Goal: Information Seeking & Learning: Learn about a topic

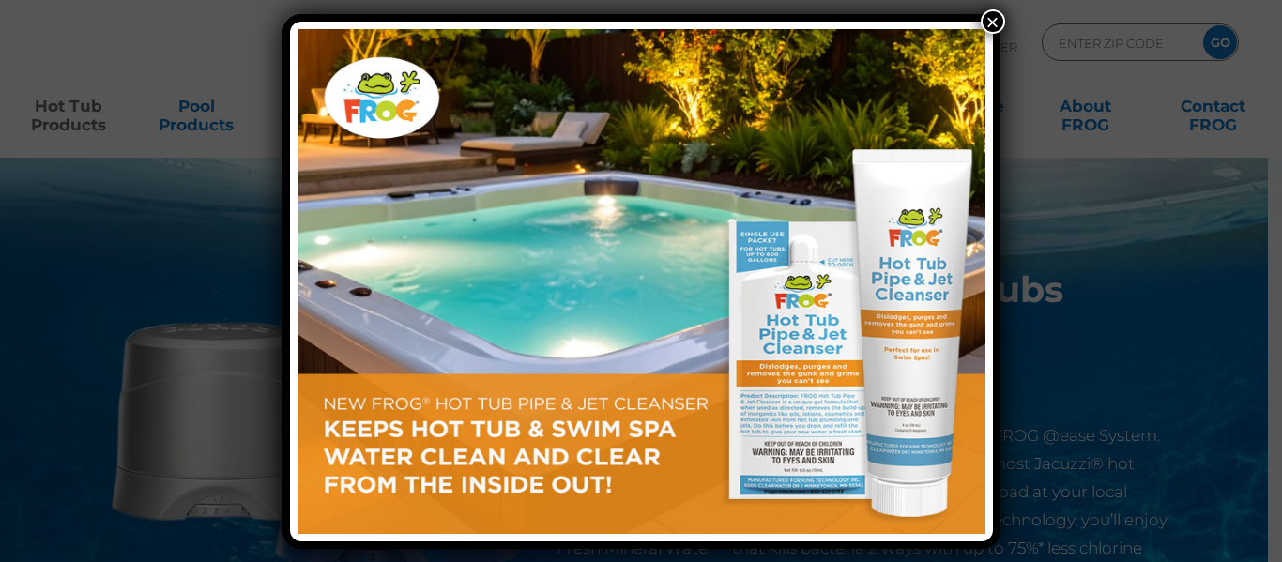
click at [994, 16] on button "×" at bounding box center [993, 21] width 24 height 24
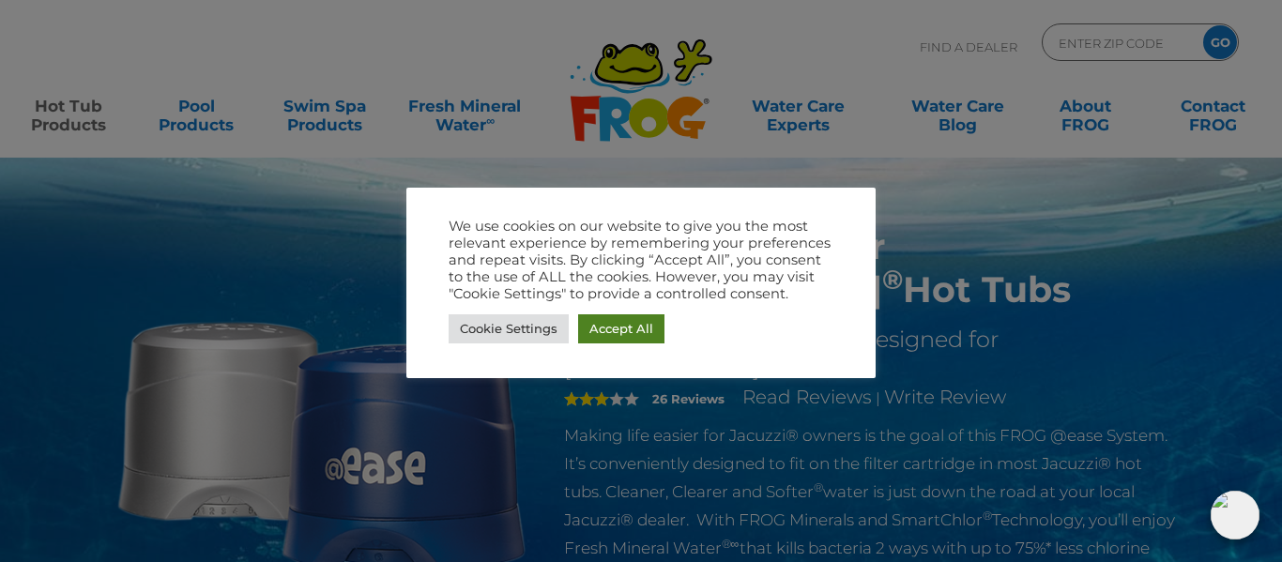
click at [614, 341] on link "Accept All" at bounding box center [621, 328] width 86 height 29
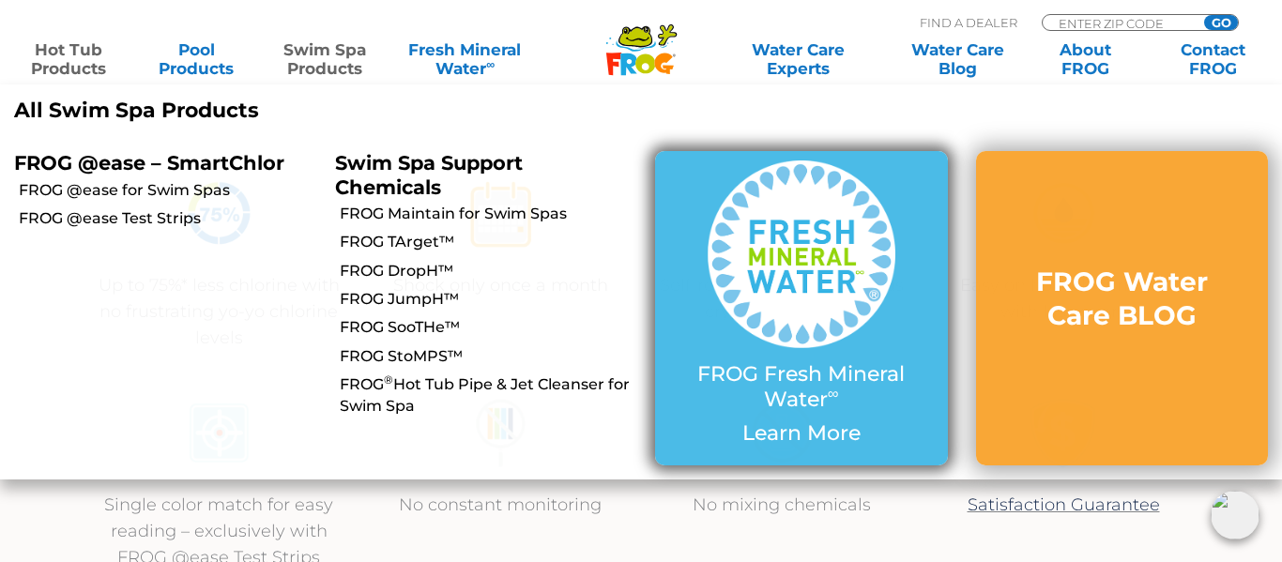
scroll to position [614, 0]
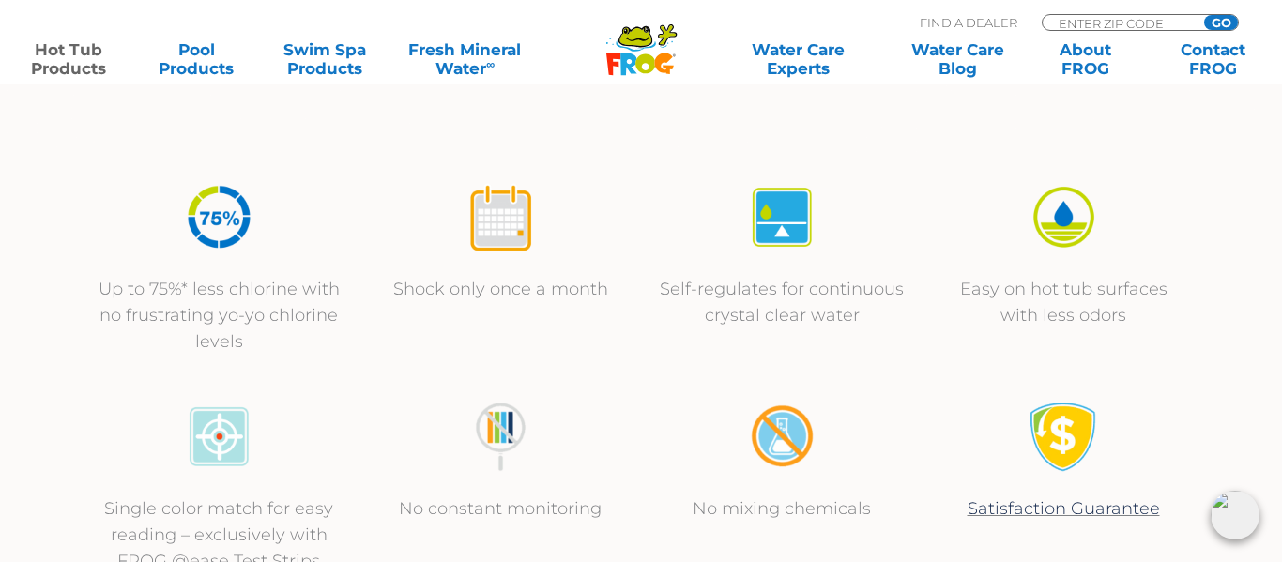
click at [70, 60] on link "Hot Tub Products" at bounding box center [68, 59] width 99 height 38
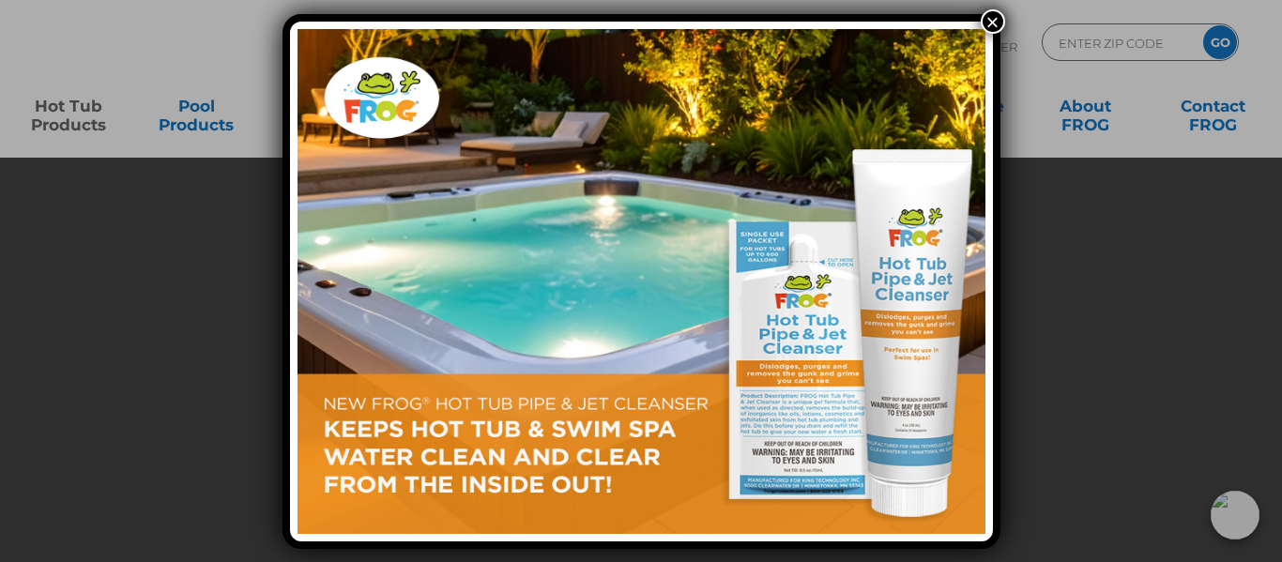
click at [988, 22] on button "×" at bounding box center [993, 21] width 24 height 24
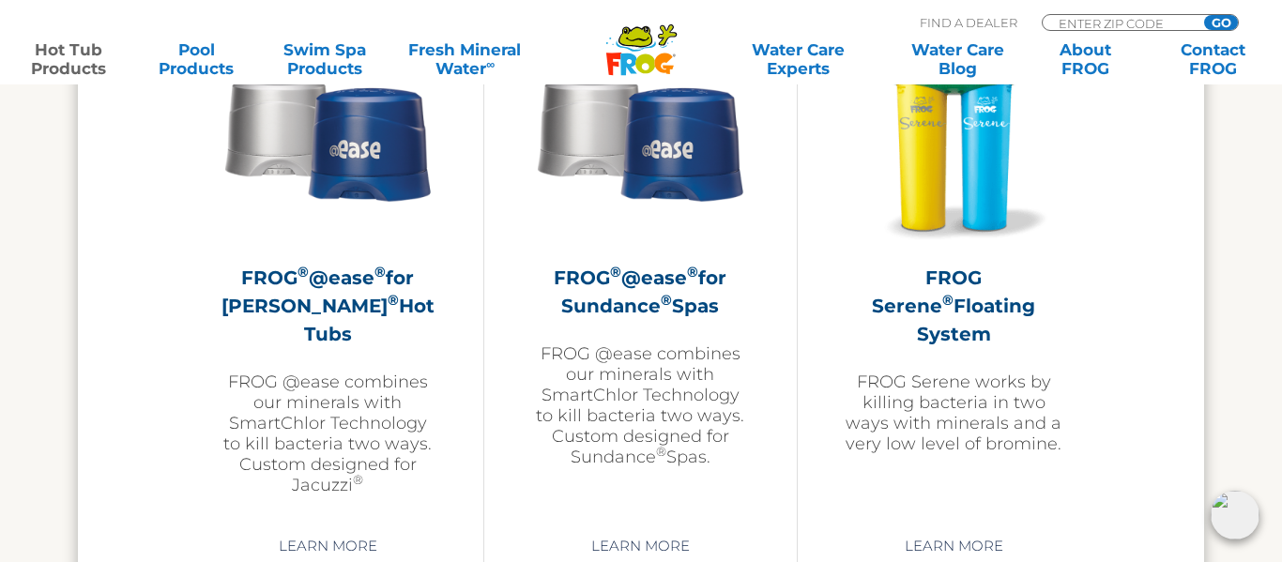
scroll to position [3444, 0]
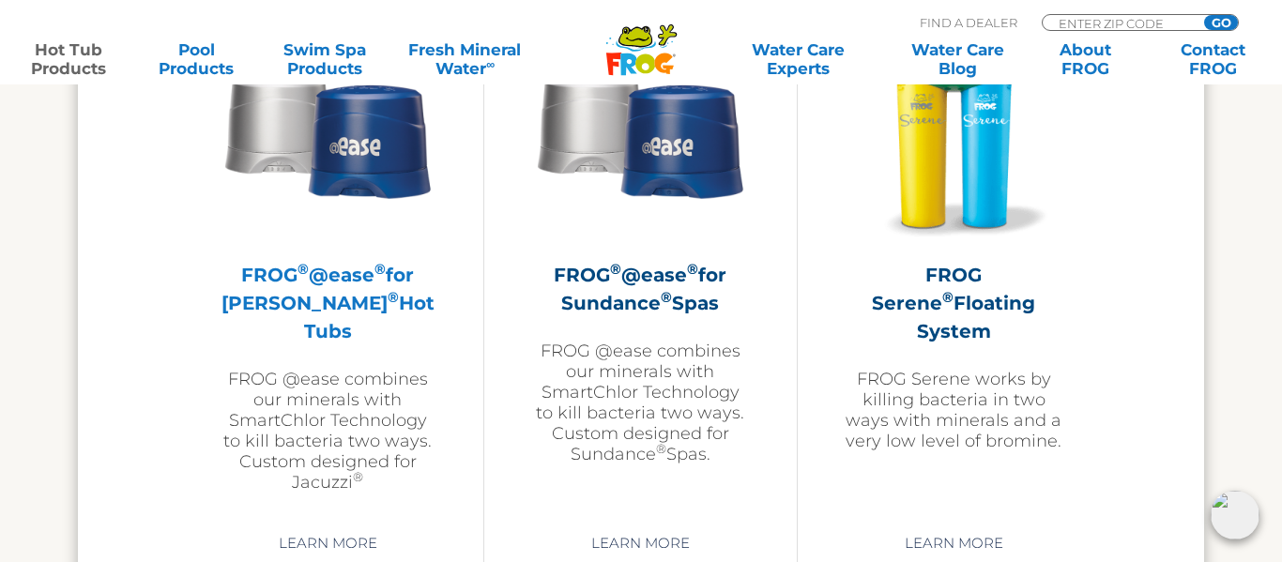
click at [346, 275] on h2 "FROG ® @ease ® for Jacuzzi ® Hot Tubs" at bounding box center [328, 303] width 218 height 84
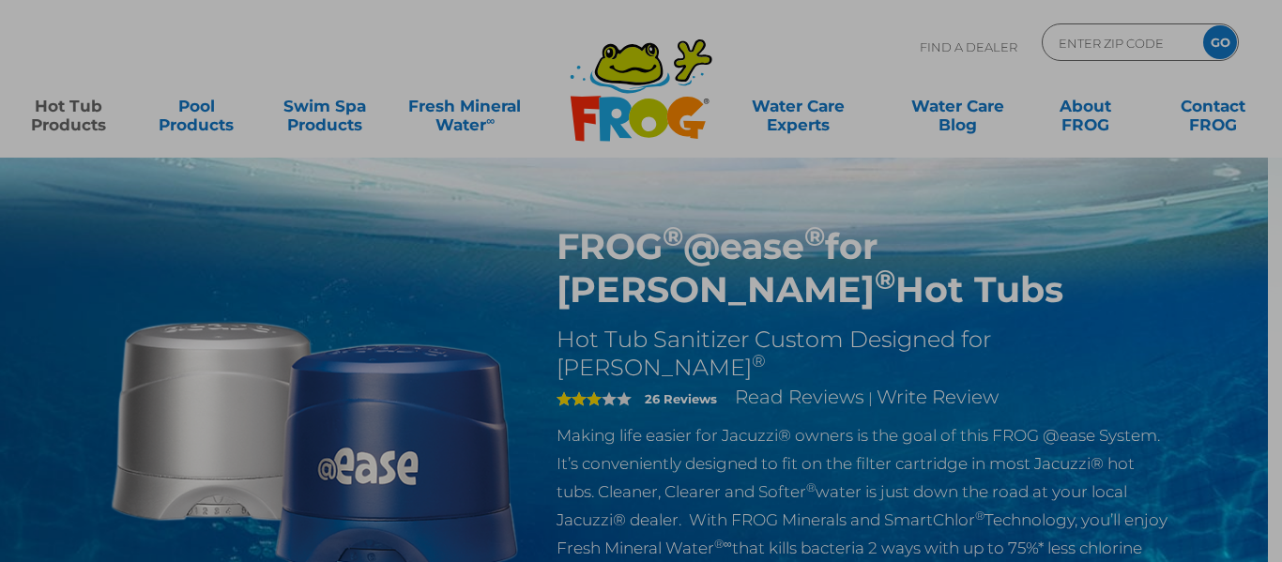
scroll to position [45, 0]
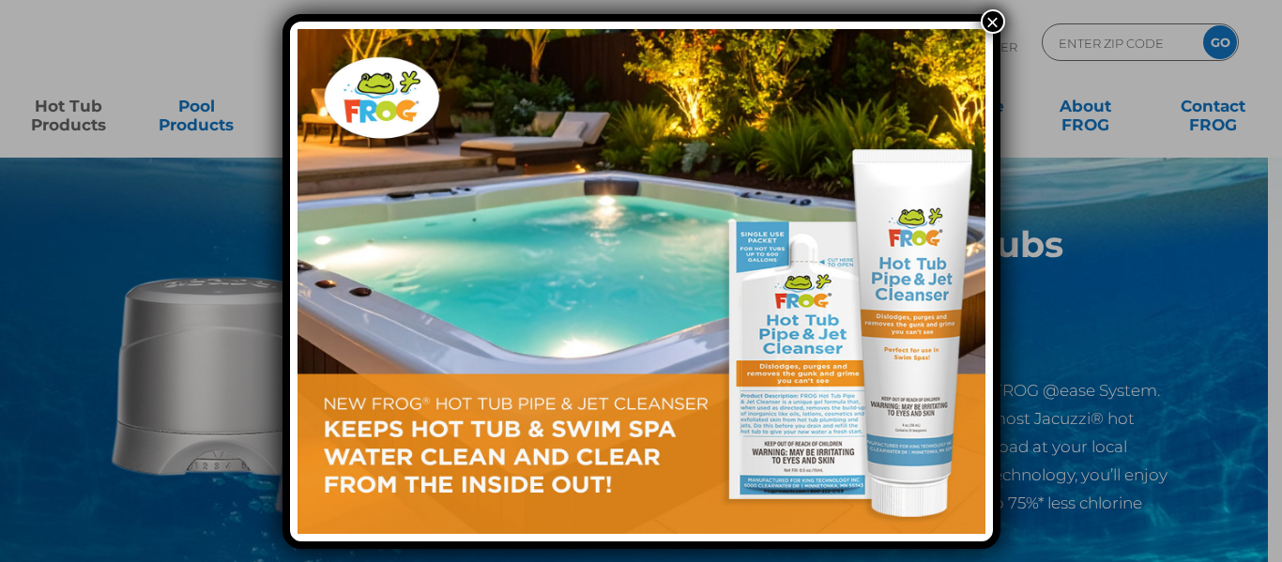
click at [994, 18] on button "×" at bounding box center [993, 21] width 24 height 24
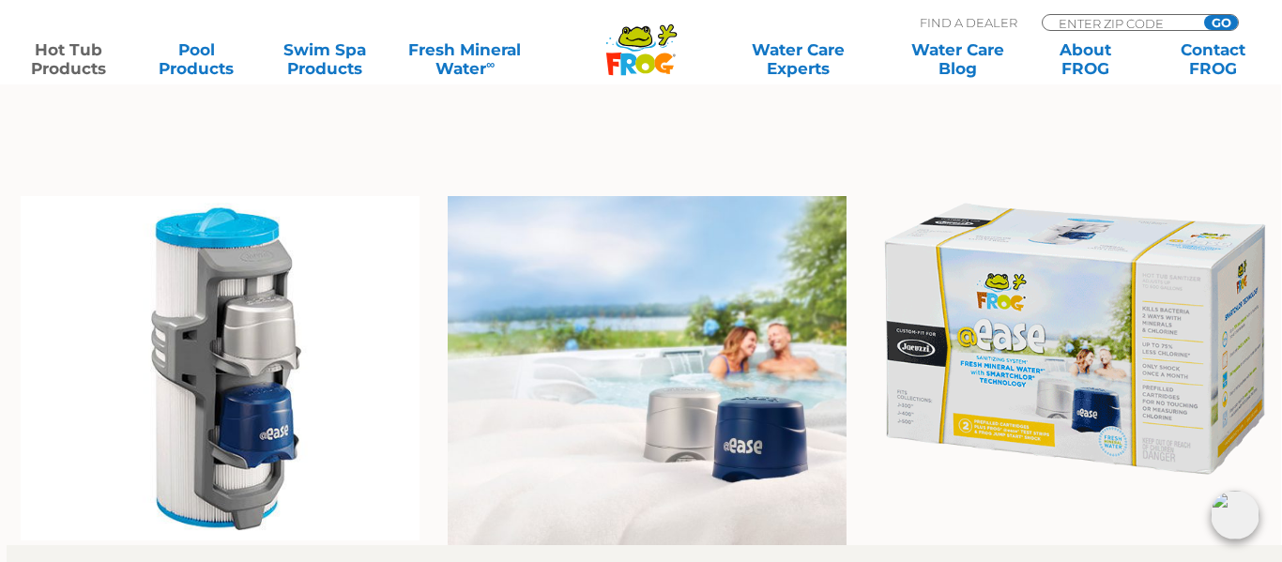
scroll to position [1373, 0]
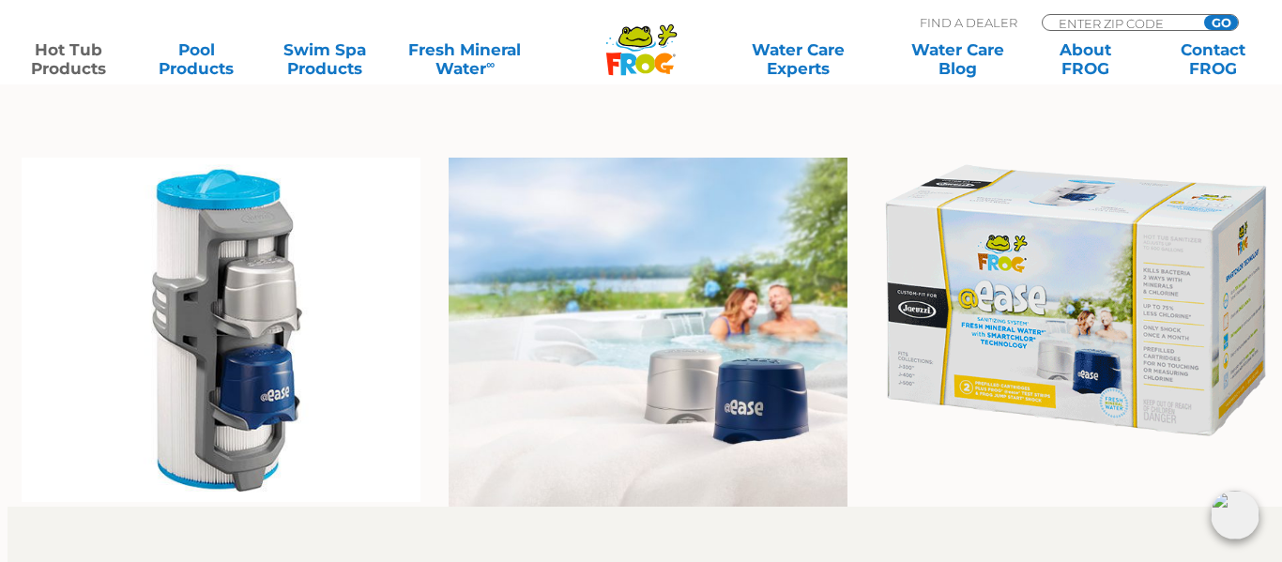
click at [191, 325] on img at bounding box center [221, 330] width 399 height 344
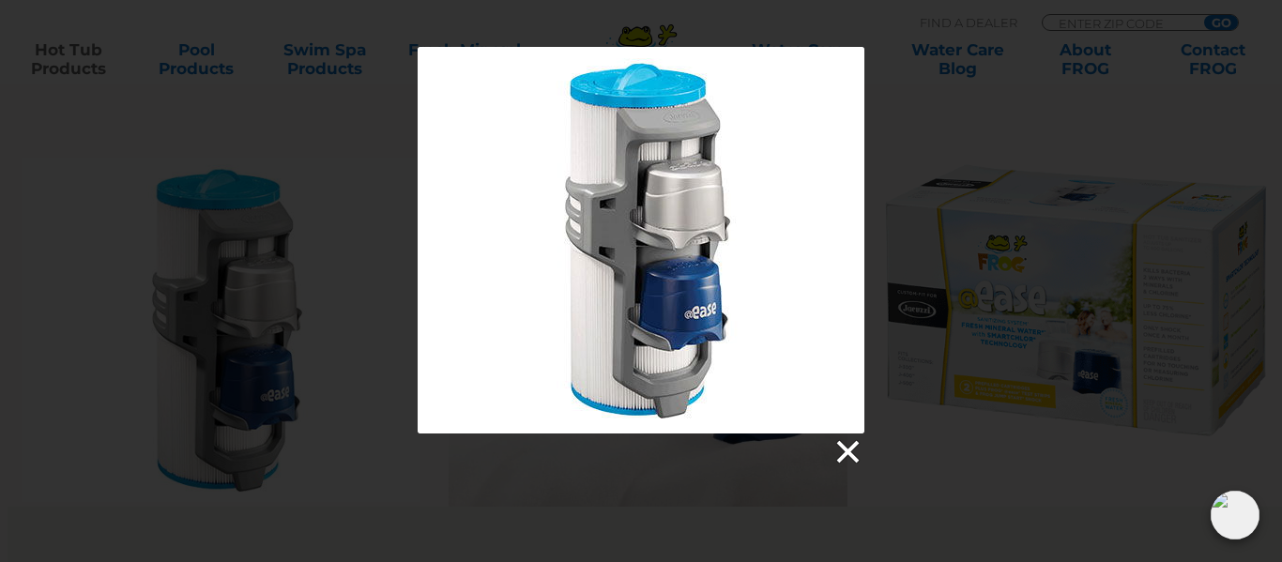
click at [850, 454] on link at bounding box center [846, 452] width 28 height 28
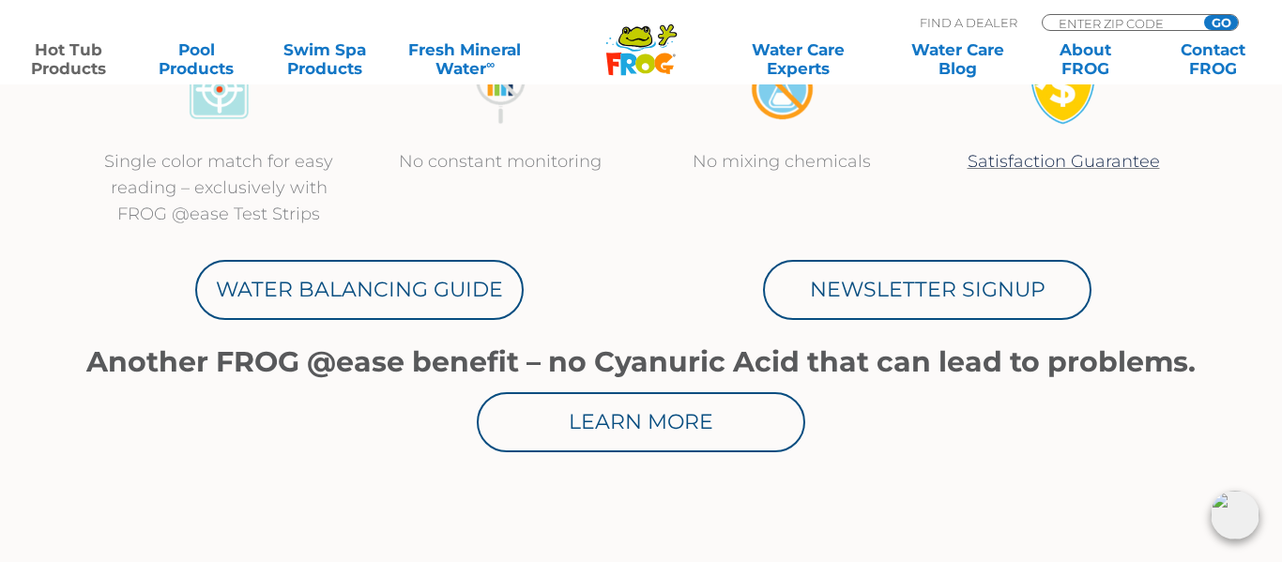
scroll to position [966, 0]
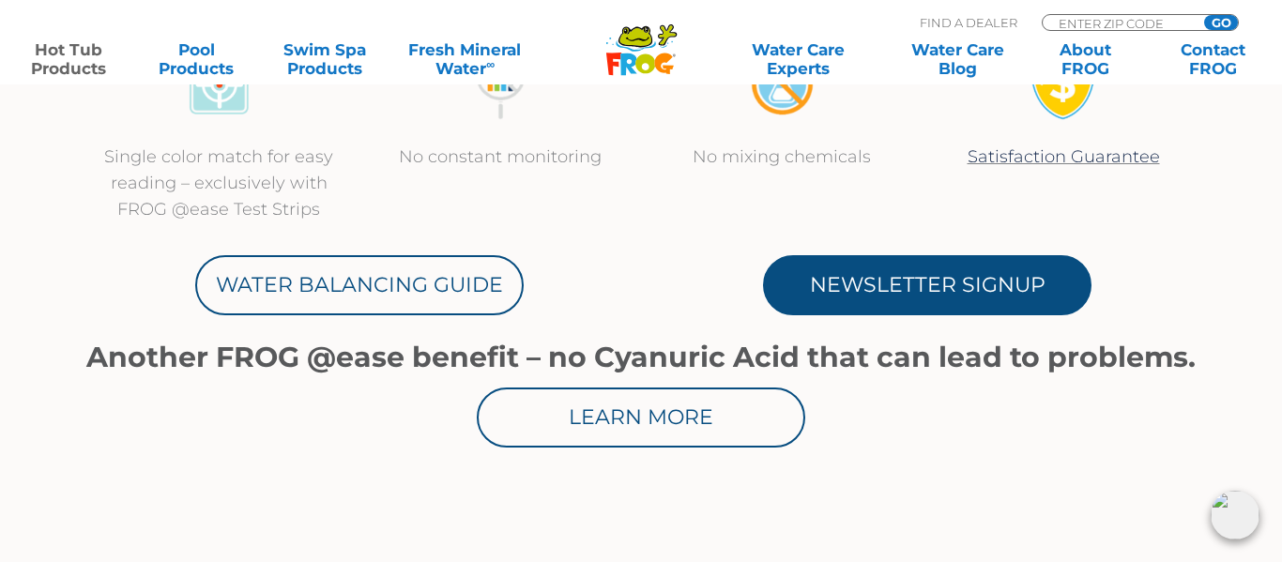
click at [883, 302] on link "Newsletter Signup" at bounding box center [927, 285] width 328 height 60
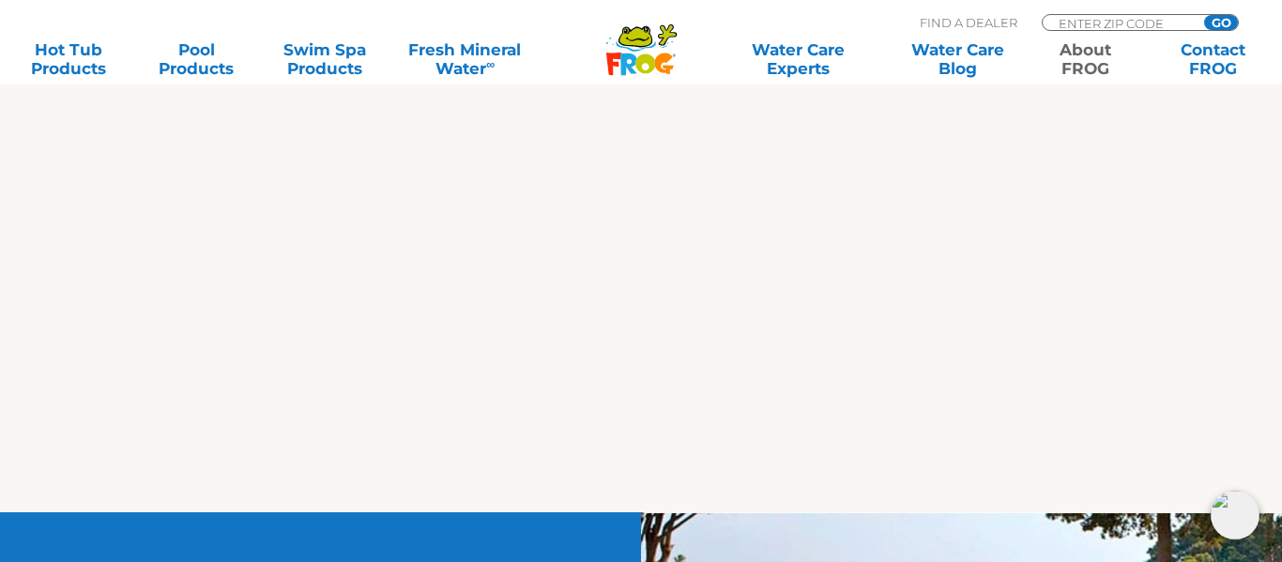
scroll to position [2105, 0]
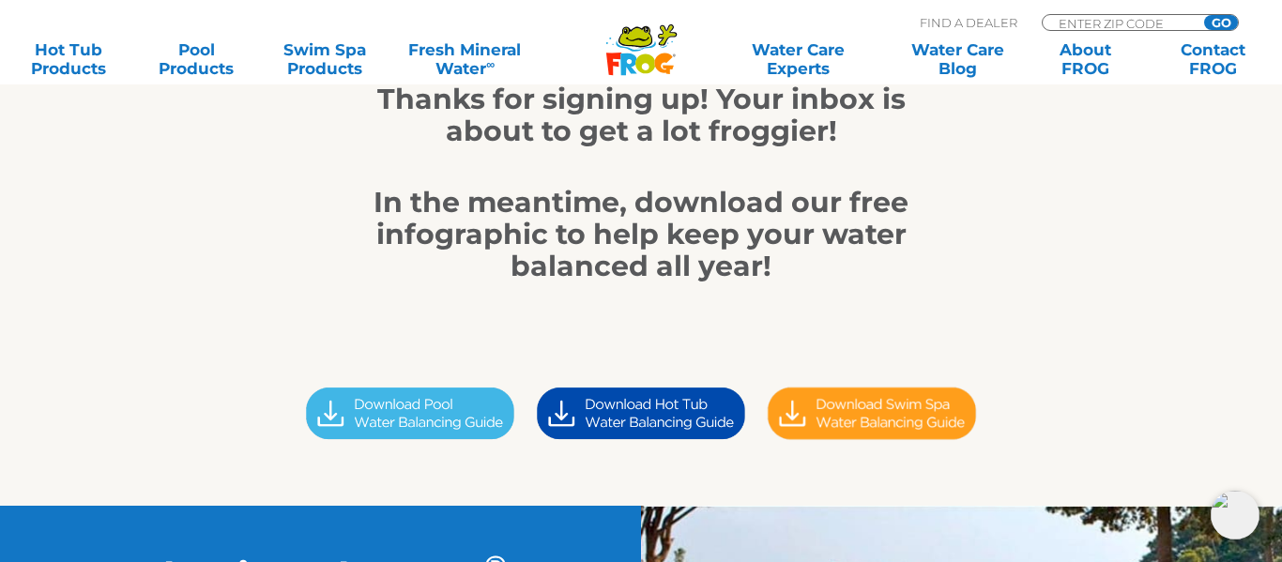
scroll to position [338, 0]
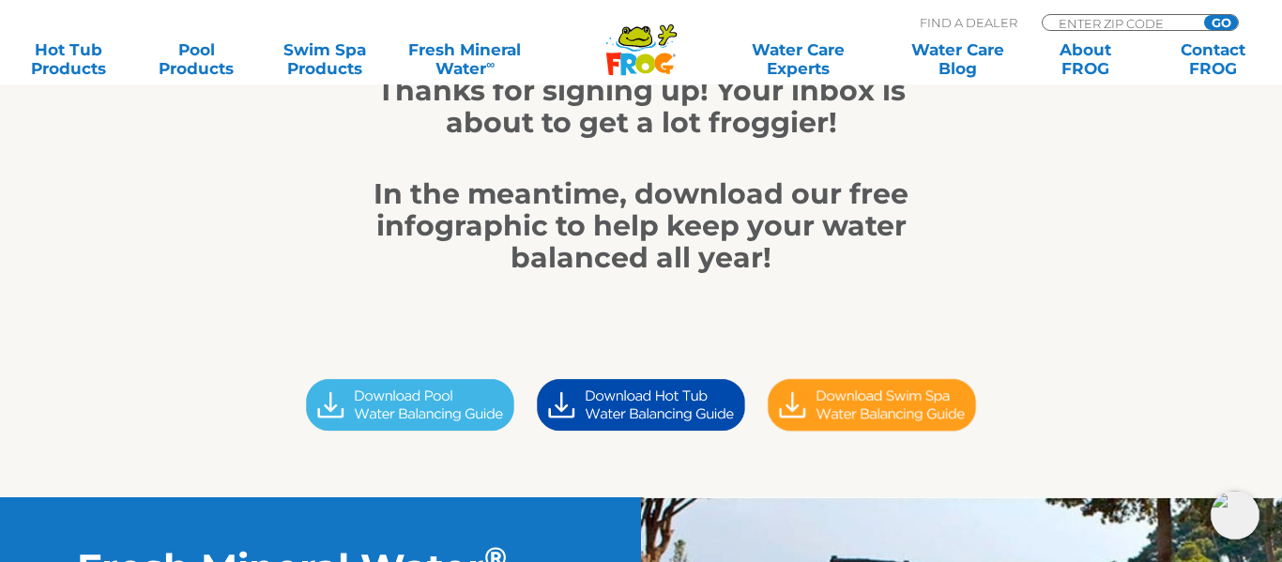
click at [679, 400] on img at bounding box center [641, 405] width 231 height 65
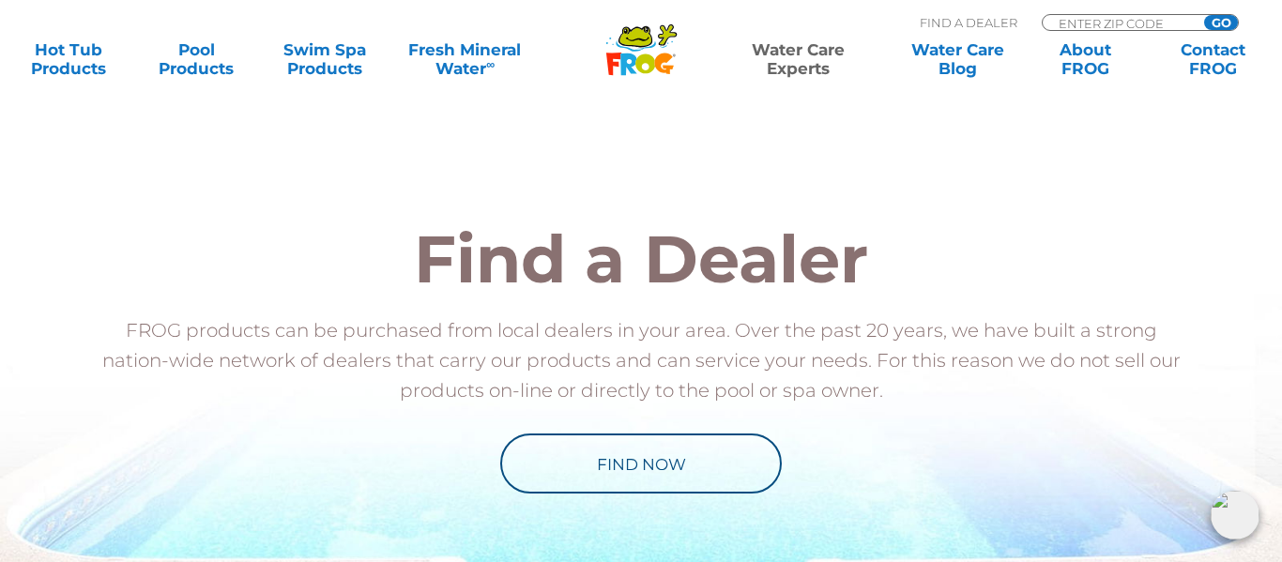
scroll to position [2001, 0]
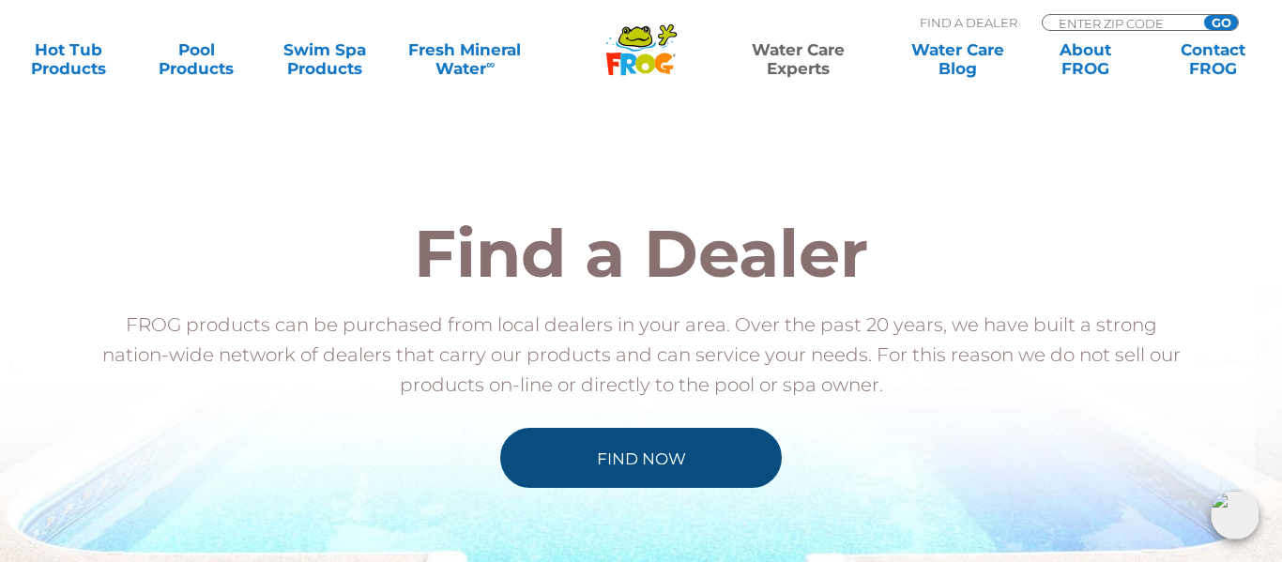
click at [665, 456] on link "Find Now" at bounding box center [641, 458] width 282 height 60
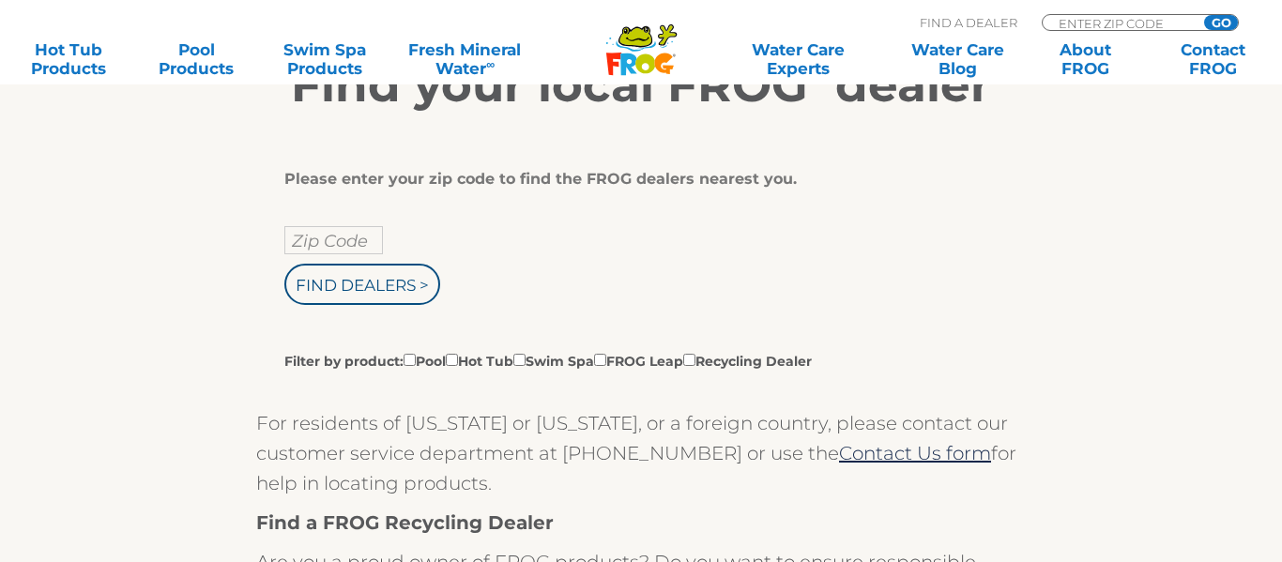
scroll to position [356, 0]
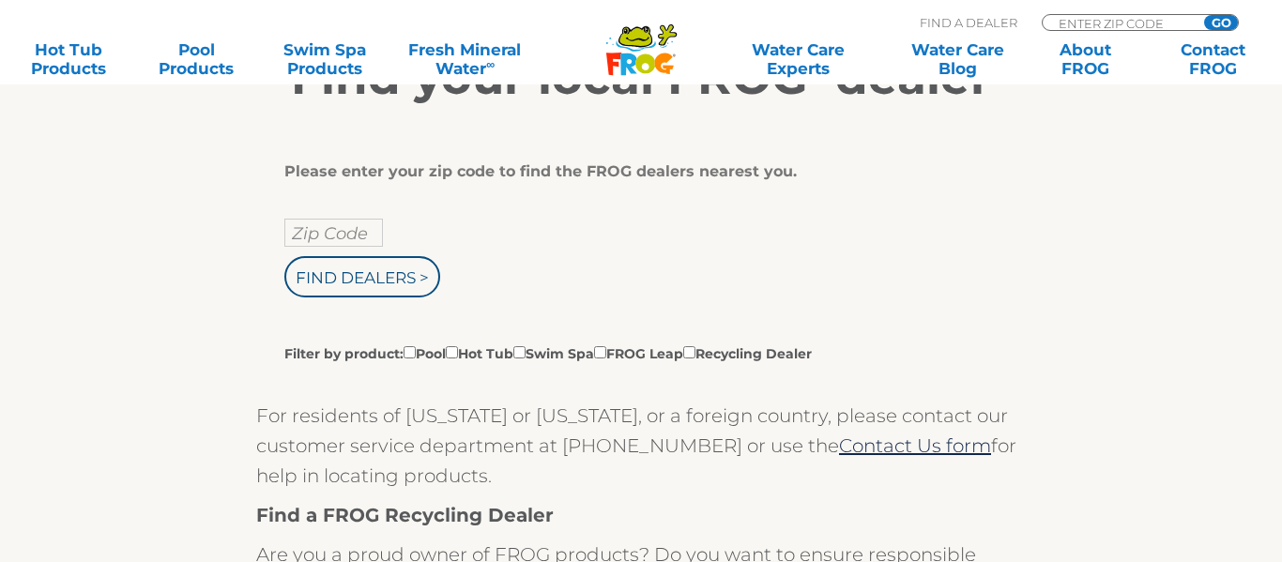
click at [364, 233] on input "Zip Code" at bounding box center [333, 233] width 99 height 28
type input "54009"
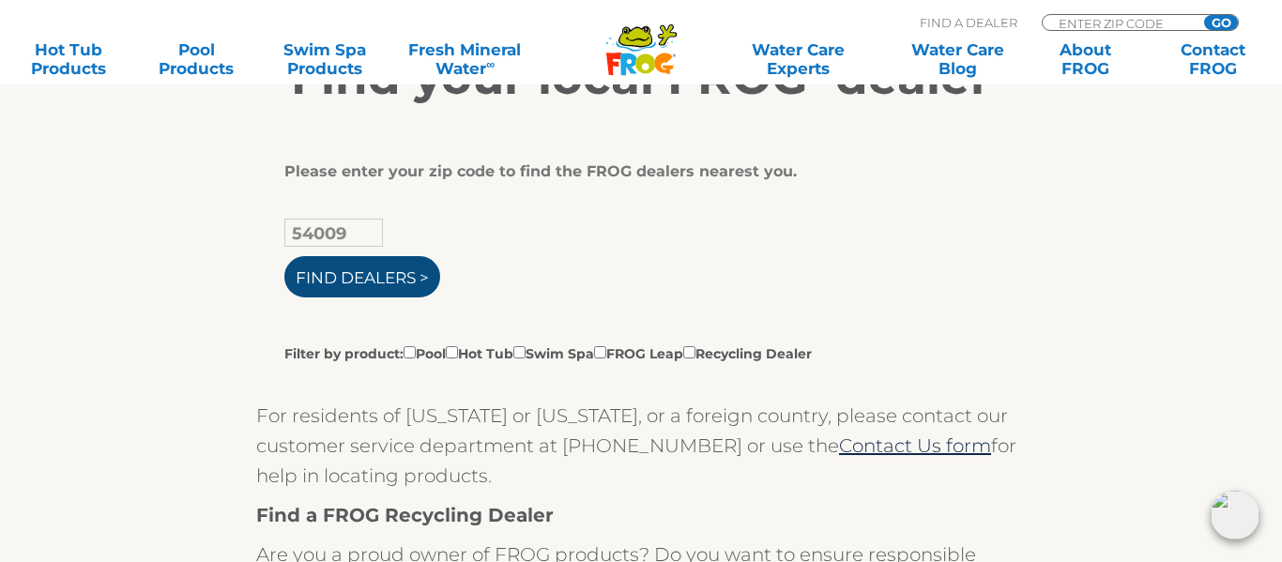
click at [344, 272] on input "Find Dealers >" at bounding box center [362, 276] width 156 height 41
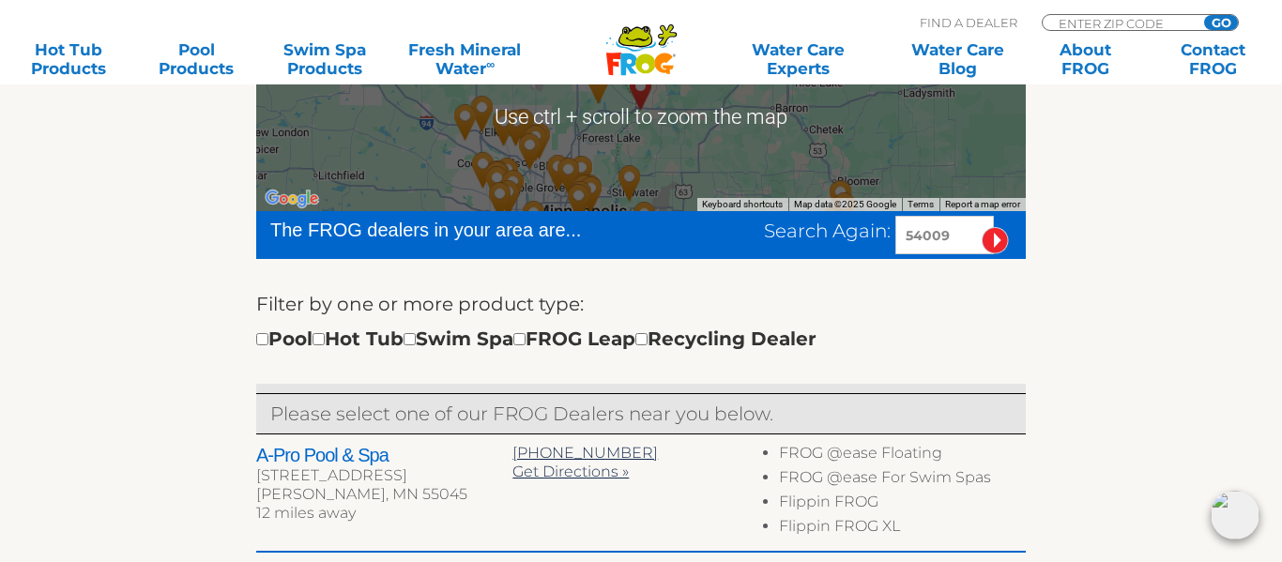
scroll to position [464, 0]
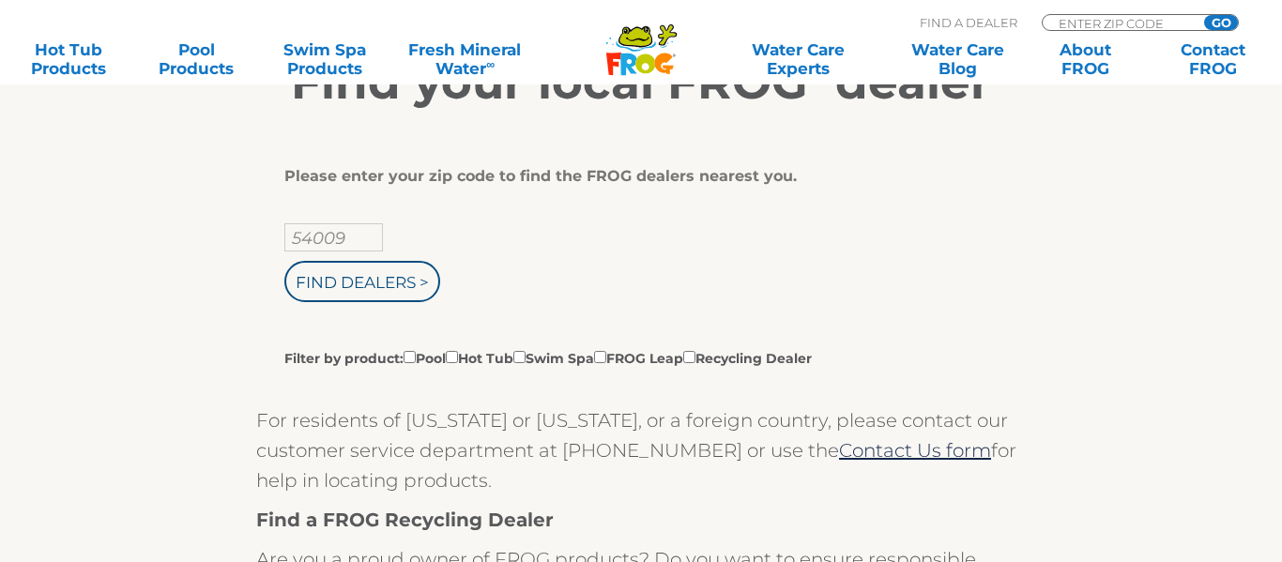
scroll to position [354, 0]
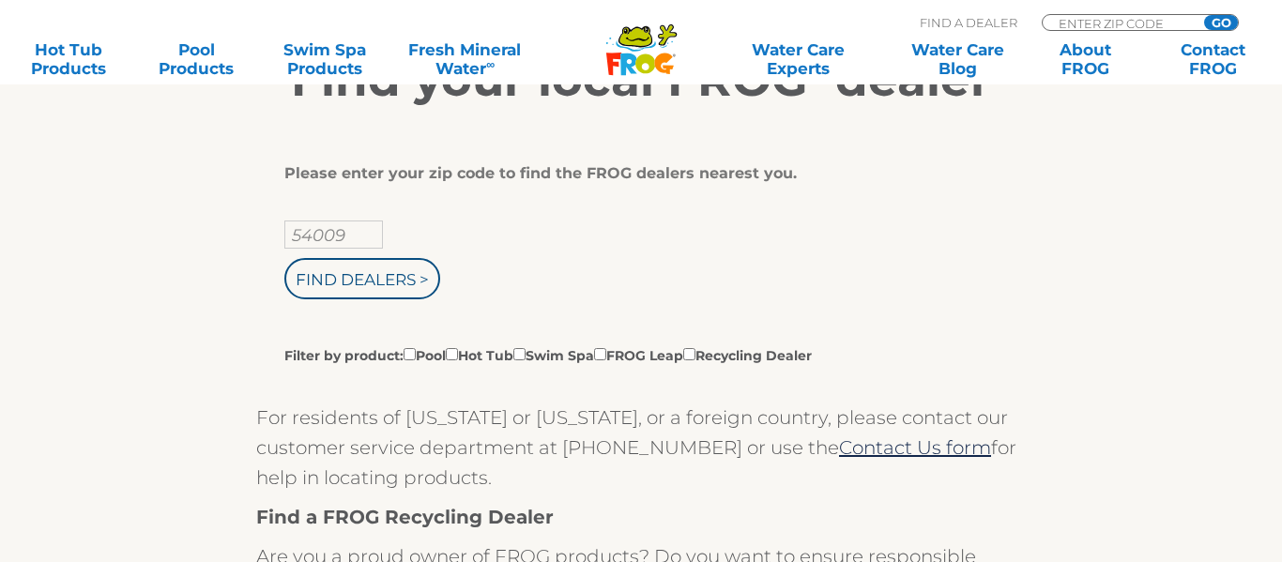
click at [502, 356] on label "Filter by product: Pool Hot Tub Swim Spa FROG Leap Recycling Dealer" at bounding box center [547, 354] width 527 height 21
click at [416, 356] on input "Filter by product: Pool Hot Tub Swim Spa FROG Leap Recycling Dealer" at bounding box center [410, 354] width 12 height 12
click at [502, 356] on label "Filter by product: Pool Hot Tub Swim Spa FROG Leap Recycling Dealer" at bounding box center [547, 354] width 527 height 21
click at [416, 356] on input "Filter by product: Pool Hot Tub Swim Spa FROG Leap Recycling Dealer" at bounding box center [410, 354] width 12 height 12
click at [468, 353] on label "Filter by product: Pool Hot Tub Swim Spa FROG Leap Recycling Dealer" at bounding box center [547, 354] width 527 height 21
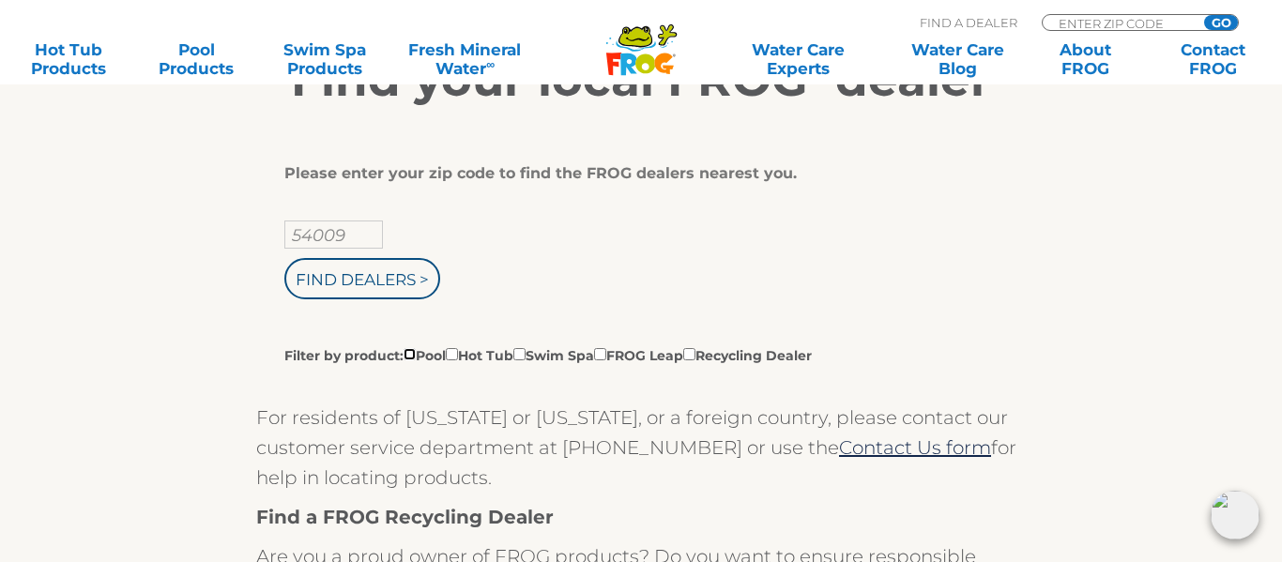
click at [416, 353] on input "Filter by product: Pool Hot Tub Swim Spa FROG Leap Recycling Dealer" at bounding box center [410, 354] width 12 height 12
click at [468, 353] on label "Filter by product: Pool Hot Tub Swim Spa FROG Leap Recycling Dealer" at bounding box center [547, 354] width 527 height 21
click at [416, 353] on input "Filter by product: Pool Hot Tub Swim Spa FROG Leap Recycling Dealer" at bounding box center [410, 354] width 12 height 12
checkbox input "false"
click at [526, 359] on input "Filter by product: Pool Hot Tub Swim Spa FROG Leap Recycling Dealer" at bounding box center [519, 354] width 12 height 12
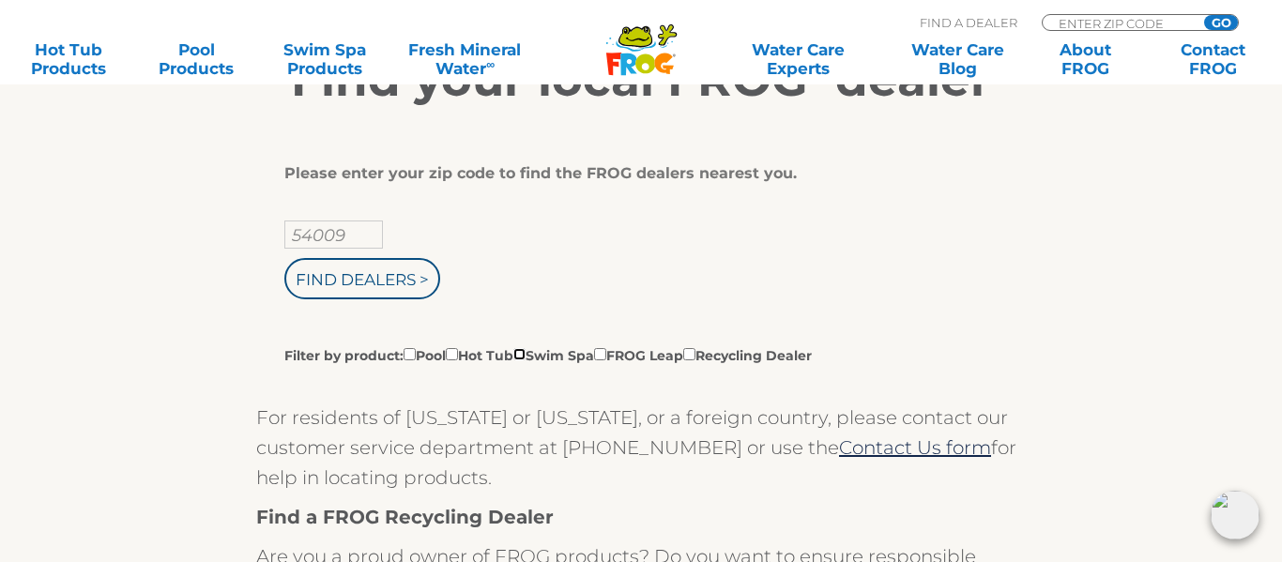
checkbox input "true"
click at [490, 354] on label "Filter by product: Pool Hot Tub Swim Spa FROG Leap Recycling Dealer" at bounding box center [547, 354] width 527 height 21
click at [416, 354] on input "Filter by product: Pool Hot Tub Swim Spa FROG Leap Recycling Dealer" at bounding box center [410, 354] width 12 height 12
checkbox input "true"
click at [458, 351] on input "Filter by product: Pool Hot Tub Swim Spa FROG Leap Recycling Dealer" at bounding box center [452, 354] width 12 height 12
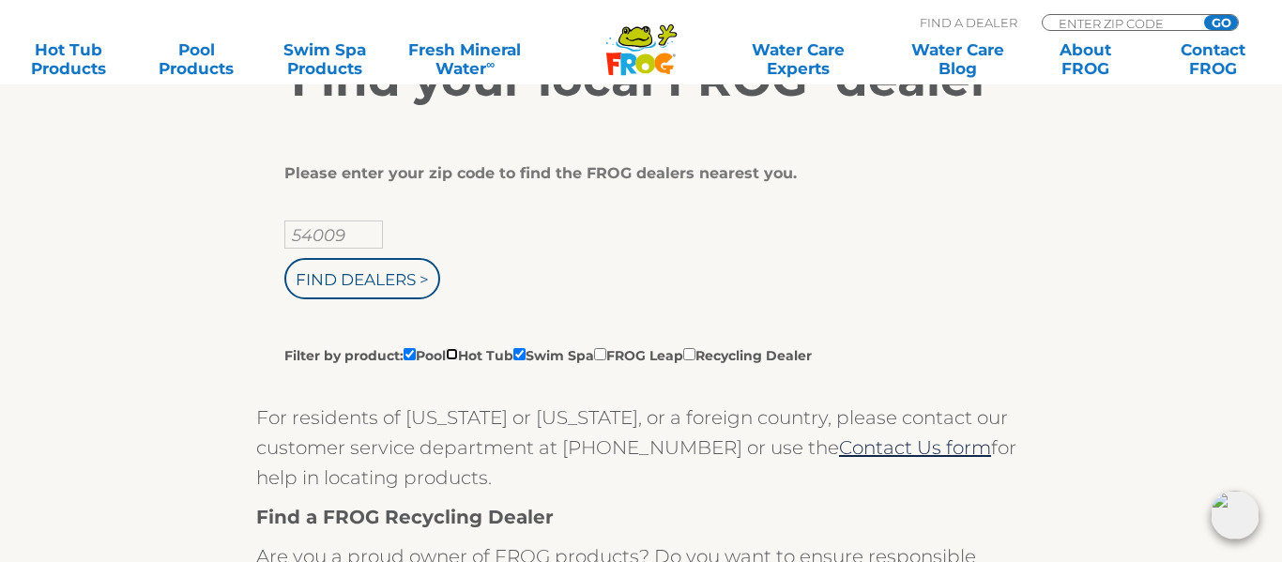
checkbox input "true"
click at [410, 350] on input "Filter by product: Pool Hot Tub Swim Spa FROG Leap Recycling Dealer" at bounding box center [410, 354] width 12 height 12
checkbox input "false"
click at [526, 354] on input "Filter by product: Pool Hot Tub Swim Spa FROG Leap Recycling Dealer" at bounding box center [519, 354] width 12 height 12
checkbox input "false"
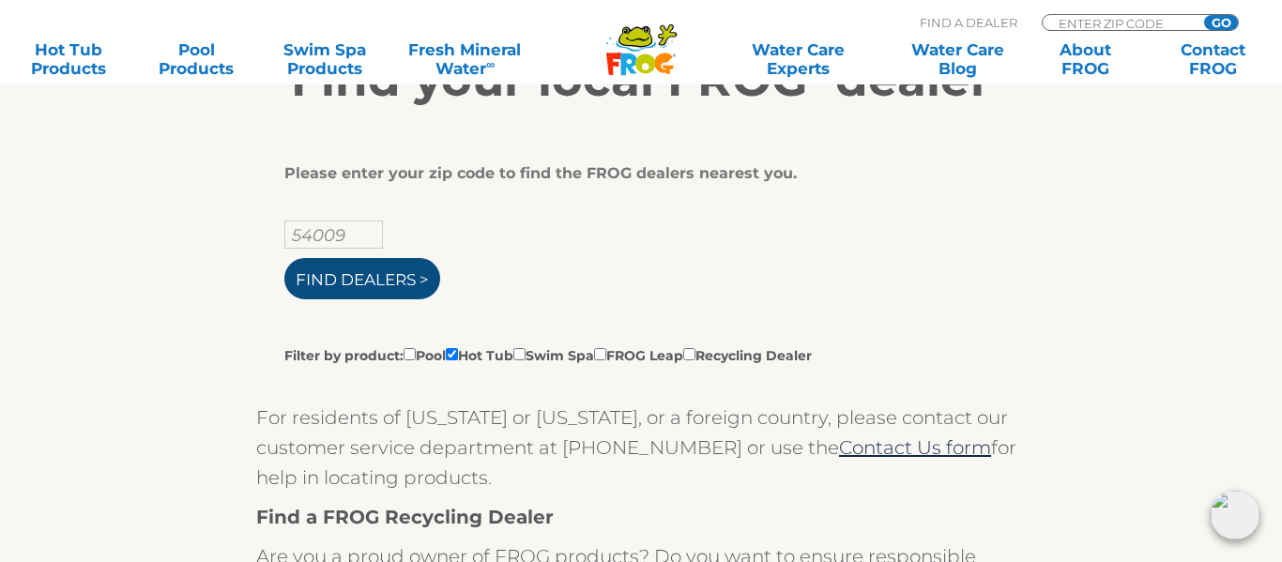
click at [363, 271] on input "Find Dealers >" at bounding box center [362, 278] width 156 height 41
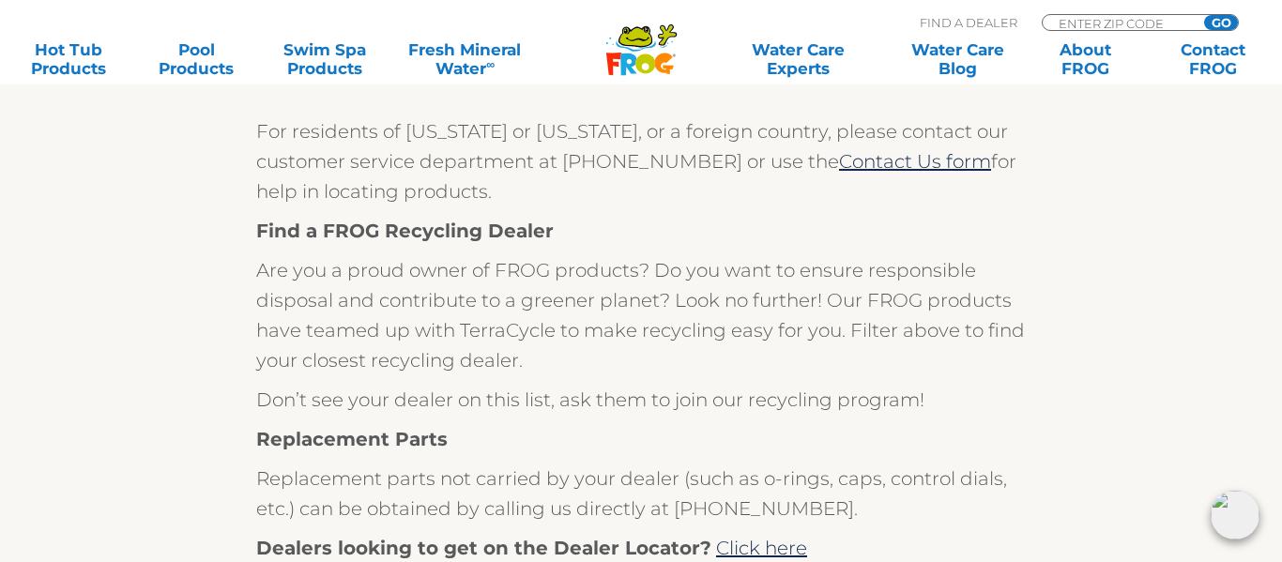
scroll to position [663, 0]
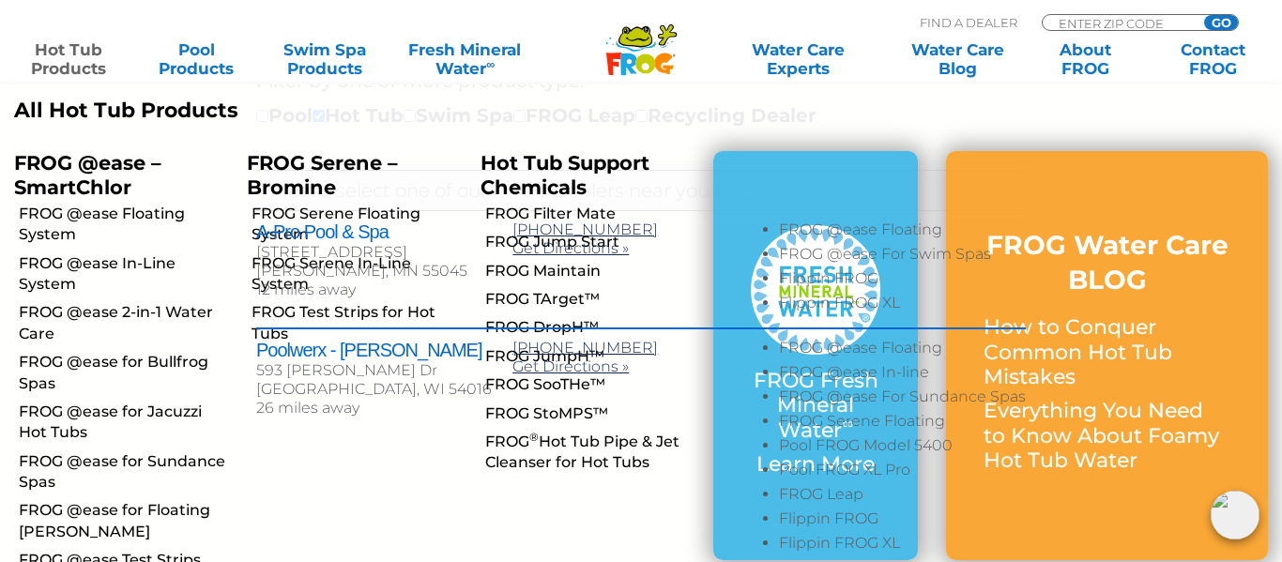
scroll to position [688, 0]
click at [66, 64] on link "Hot Tub Products" at bounding box center [68, 59] width 99 height 38
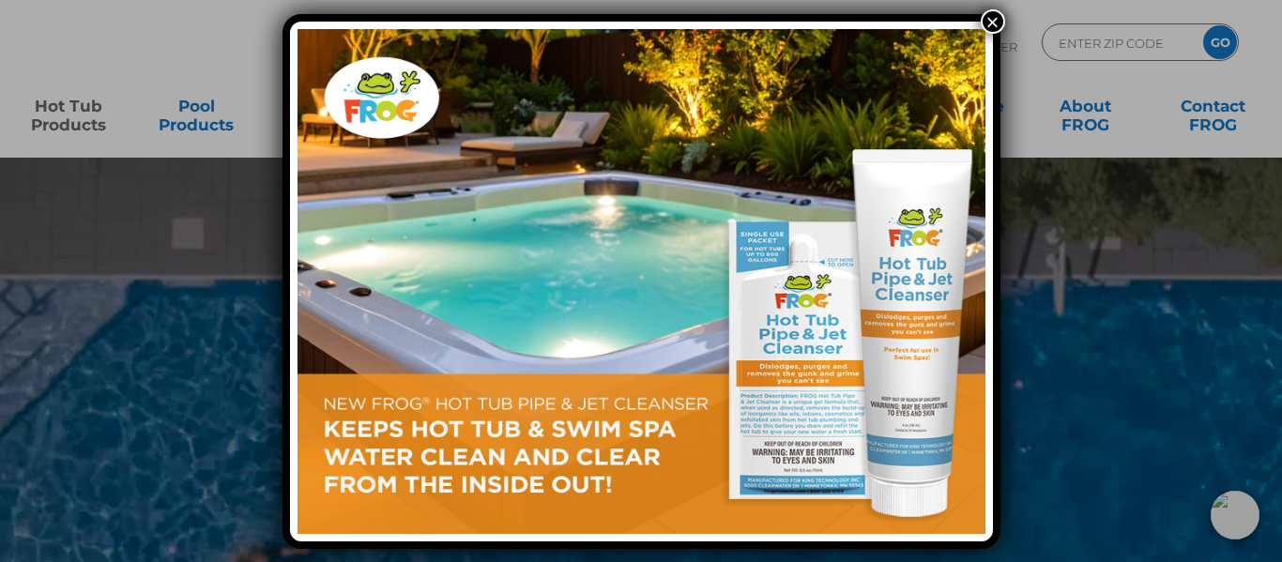
click at [996, 18] on button "×" at bounding box center [993, 21] width 24 height 24
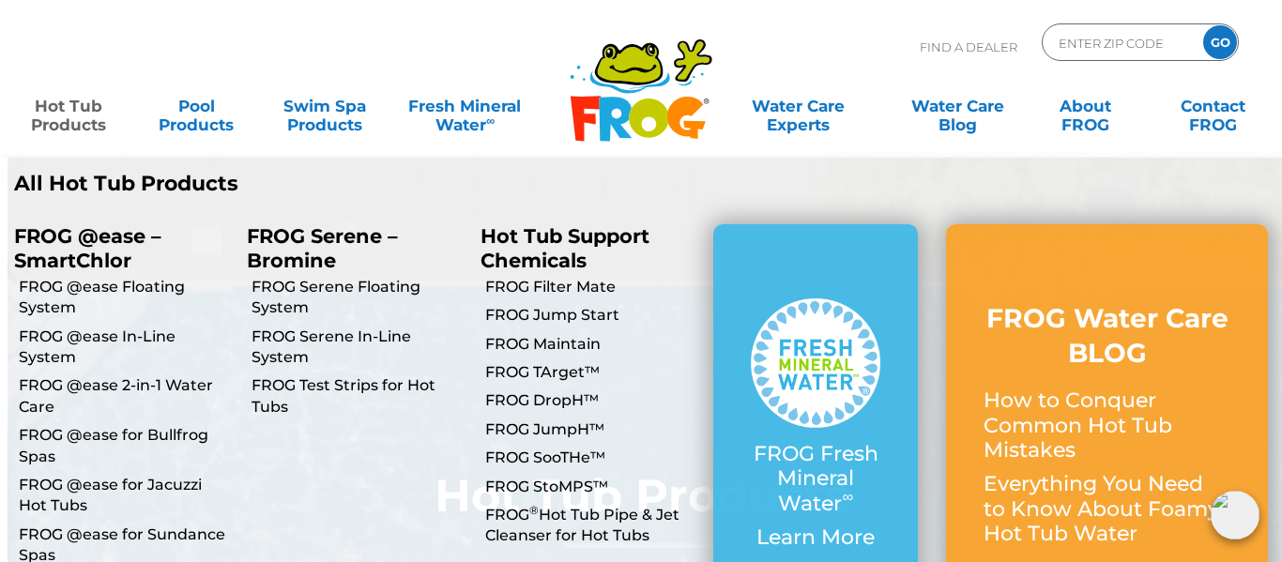
scroll to position [13, 0]
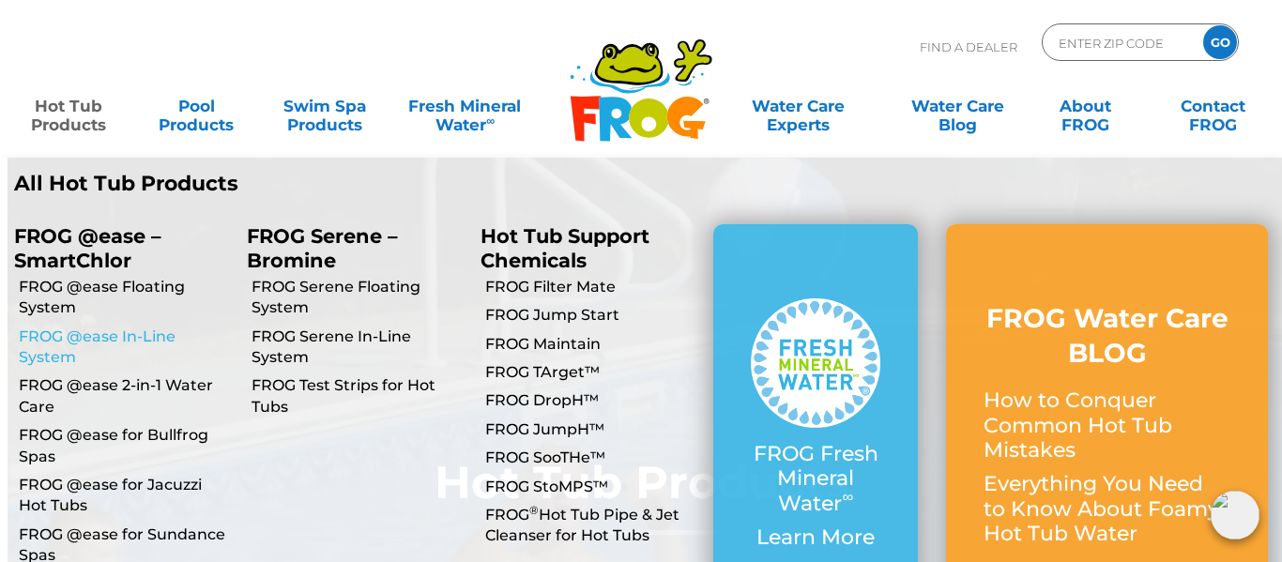
click at [96, 335] on link "FROG @ease In-Line System" at bounding box center [126, 348] width 214 height 42
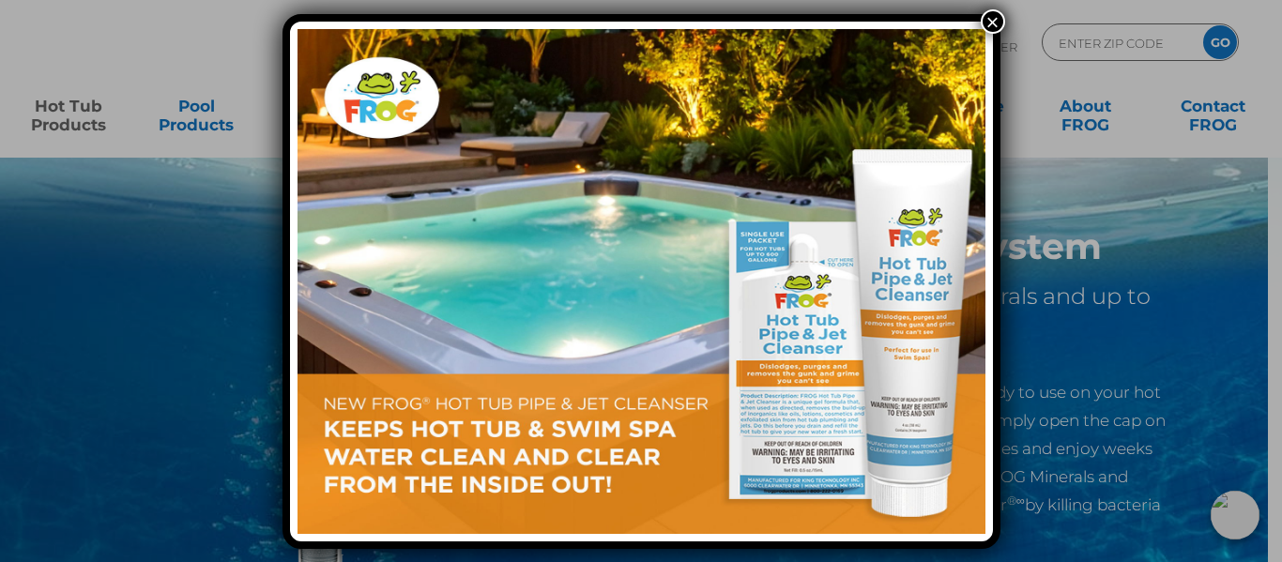
click at [989, 17] on button "×" at bounding box center [993, 21] width 24 height 24
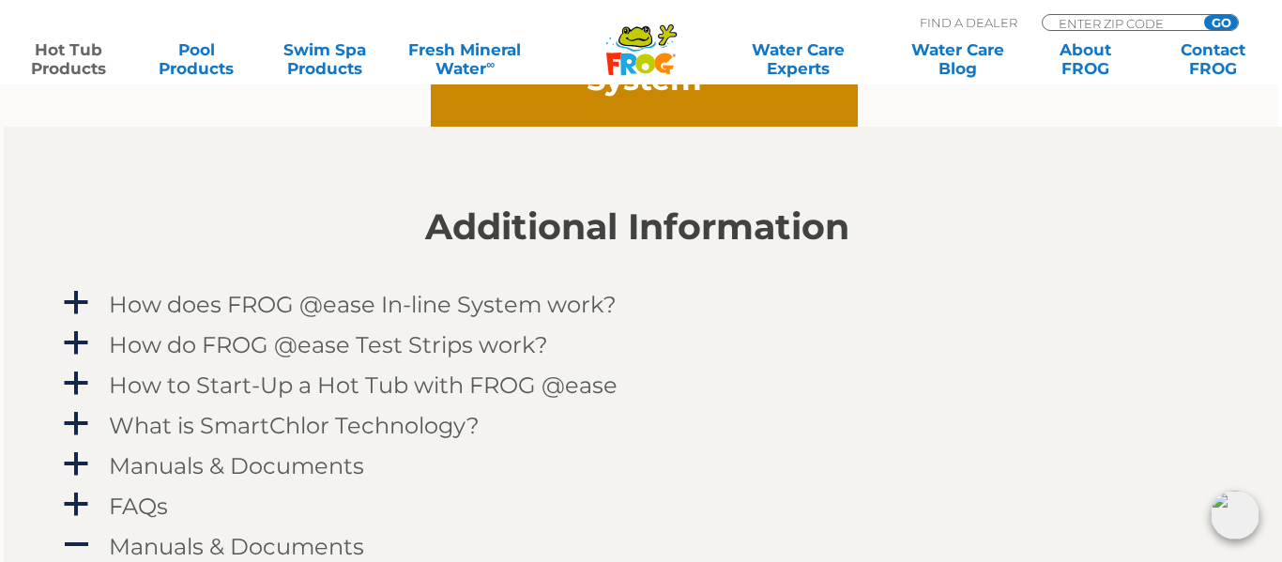
scroll to position [1754, 4]
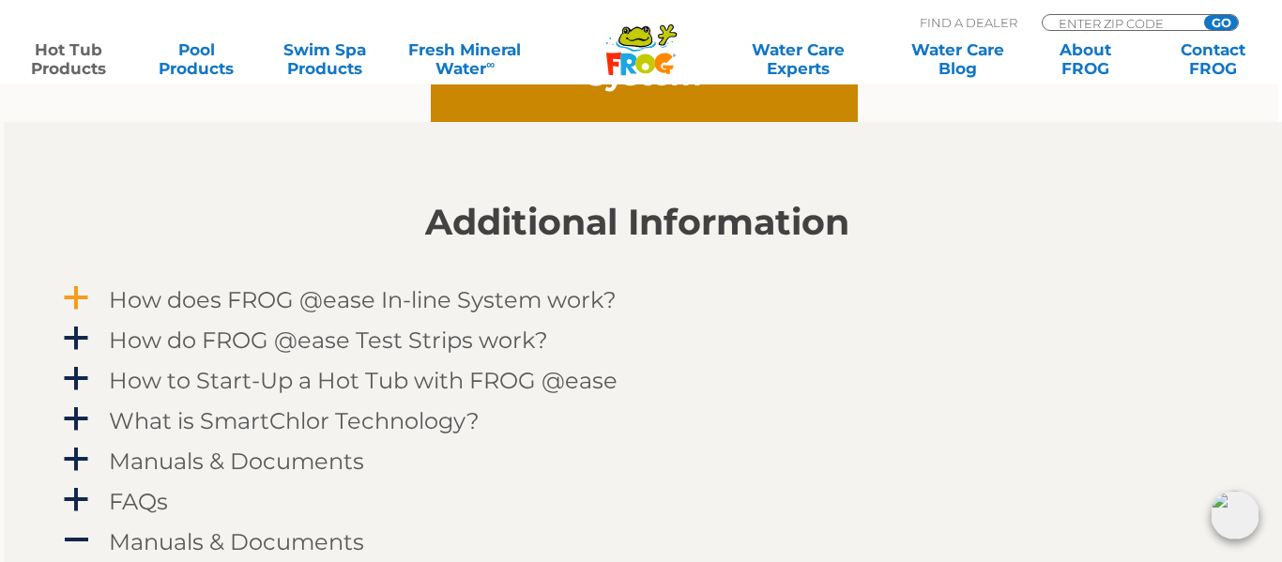
click at [577, 292] on h4 "How does FROG @ease In-line System work?" at bounding box center [363, 299] width 508 height 25
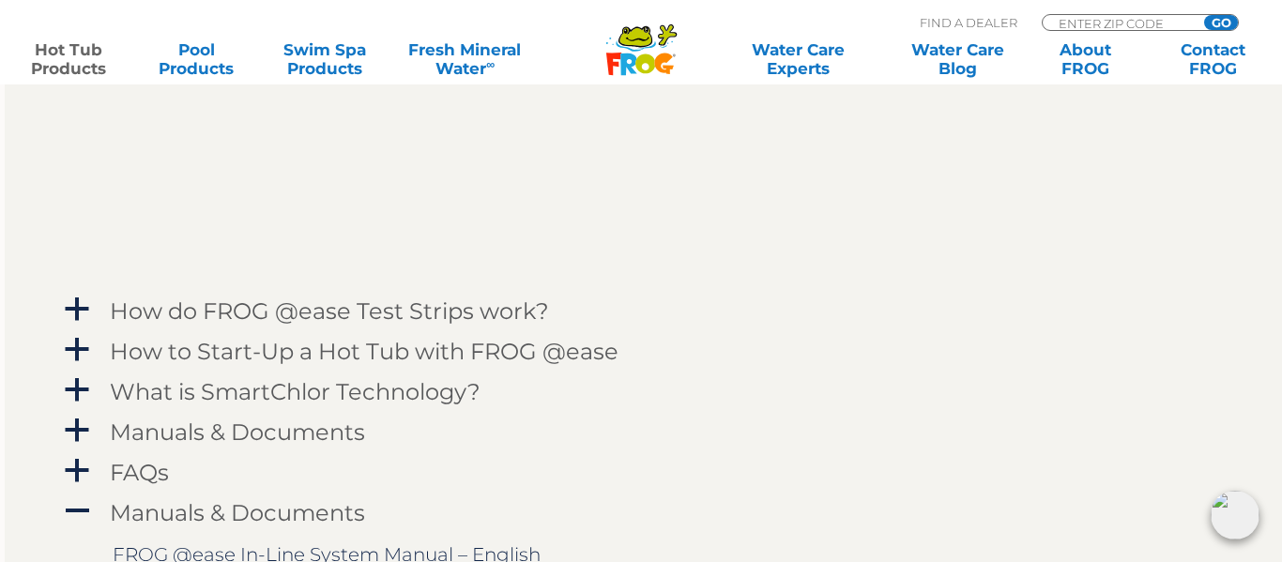
scroll to position [2330, 3]
click at [269, 385] on h4 "What is SmartChlor Technology?" at bounding box center [295, 388] width 371 height 25
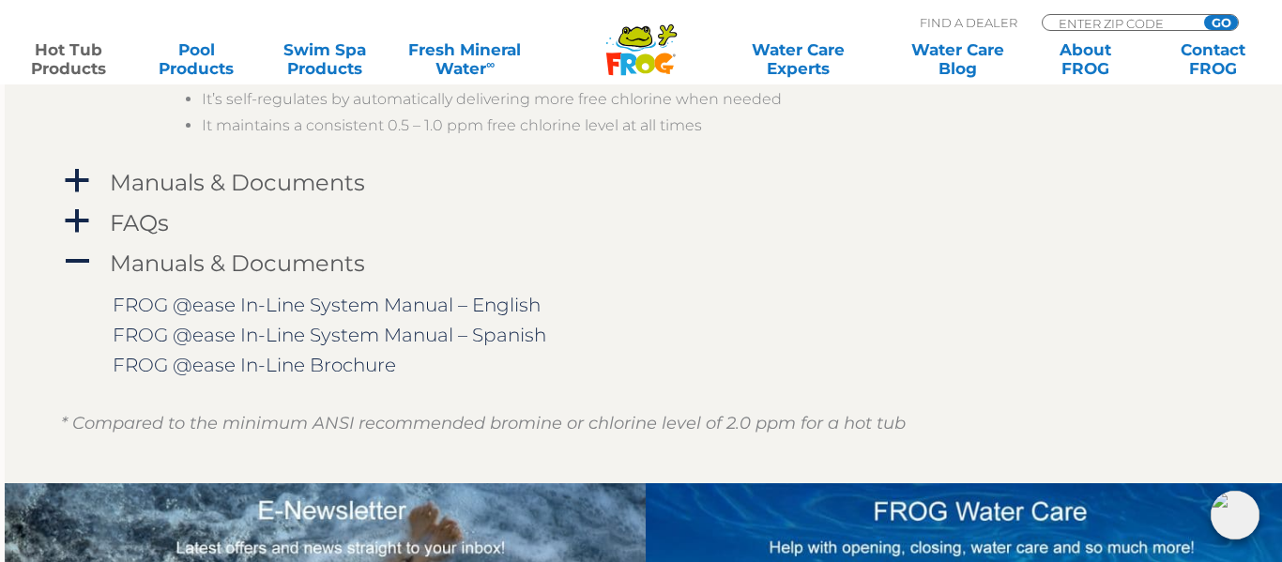
scroll to position [3372, 3]
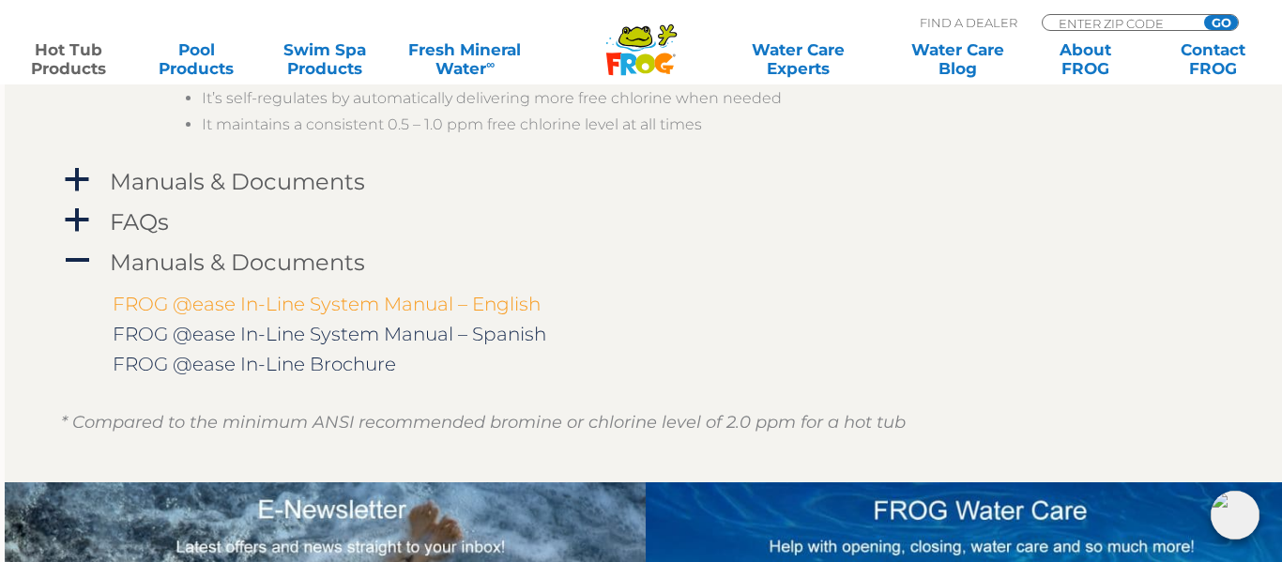
click at [146, 305] on link "FROG @ease In-Line System Manual – English" at bounding box center [327, 304] width 428 height 23
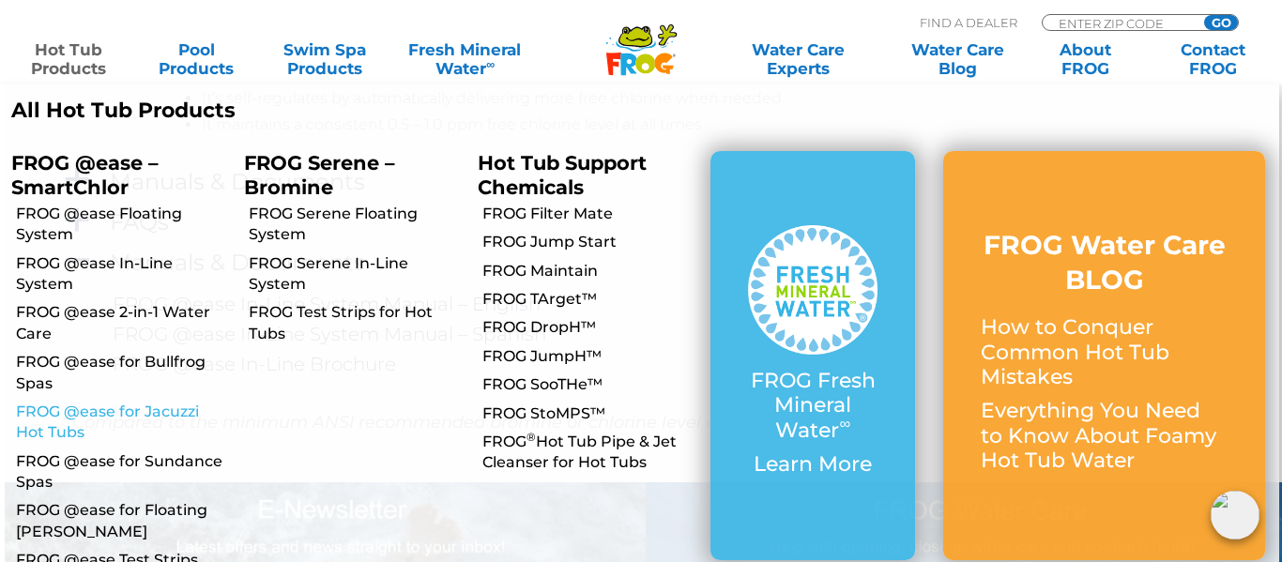
click at [61, 417] on link "FROG @ease for Jacuzzi Hot Tubs" at bounding box center [123, 423] width 214 height 42
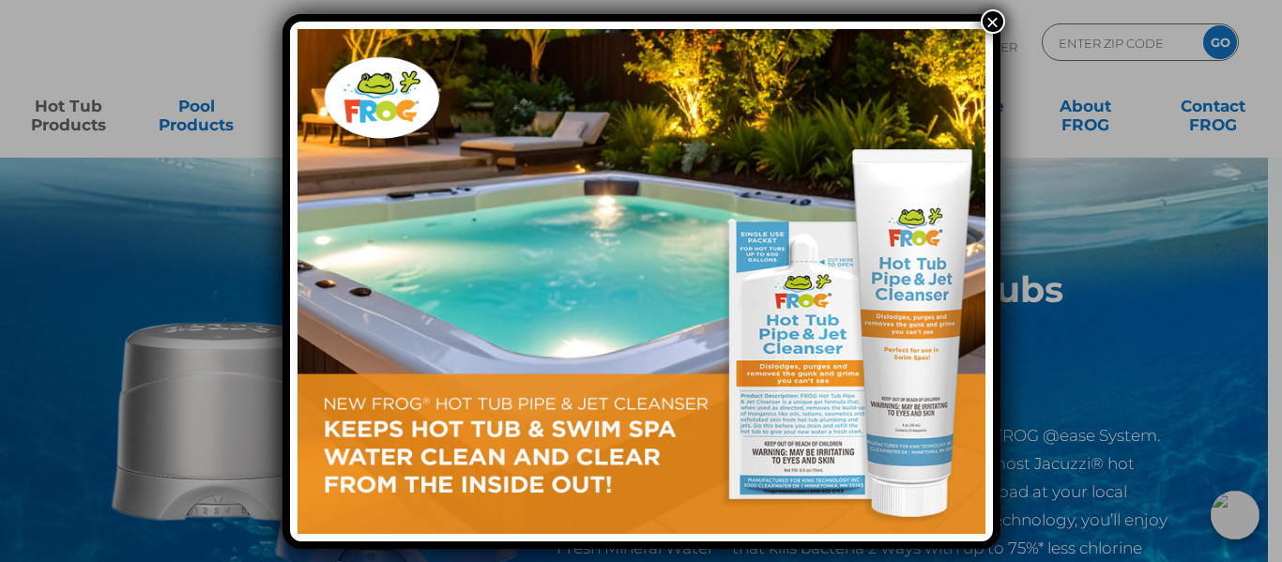
click at [994, 19] on button "×" at bounding box center [993, 21] width 24 height 24
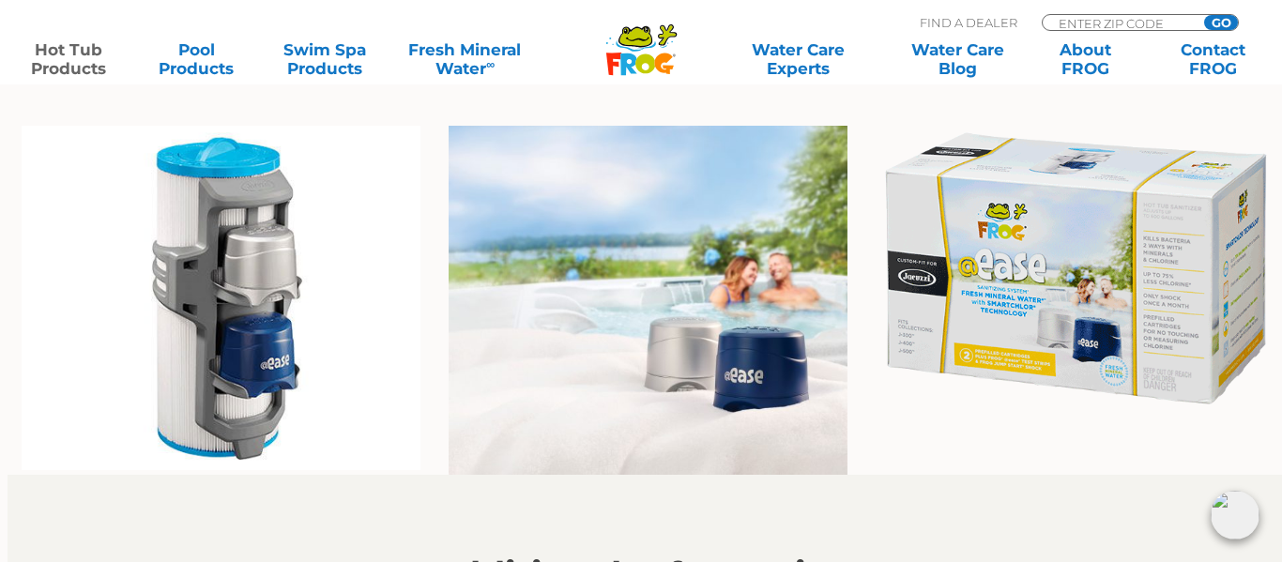
scroll to position [1409, 0]
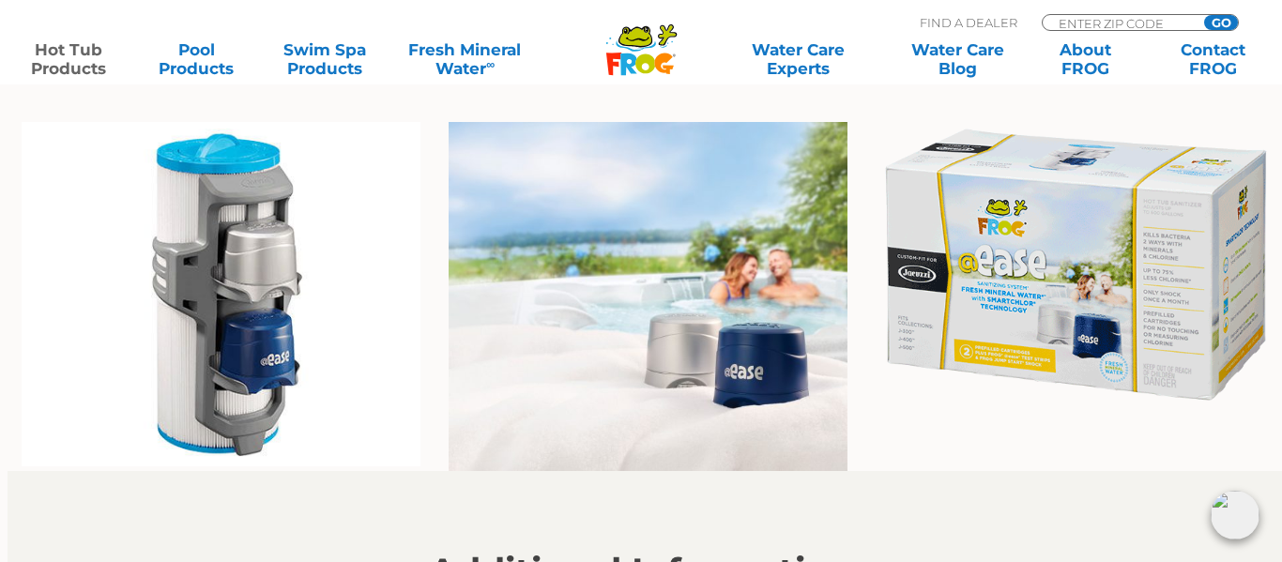
click at [253, 292] on img at bounding box center [221, 294] width 399 height 344
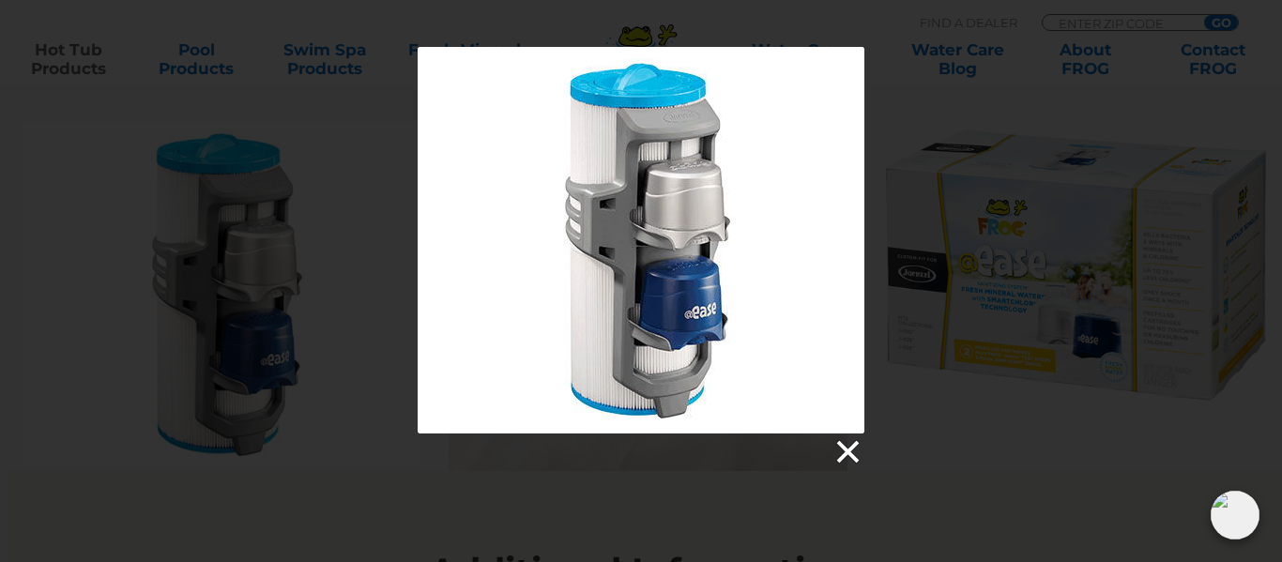
click at [845, 451] on link at bounding box center [846, 452] width 28 height 28
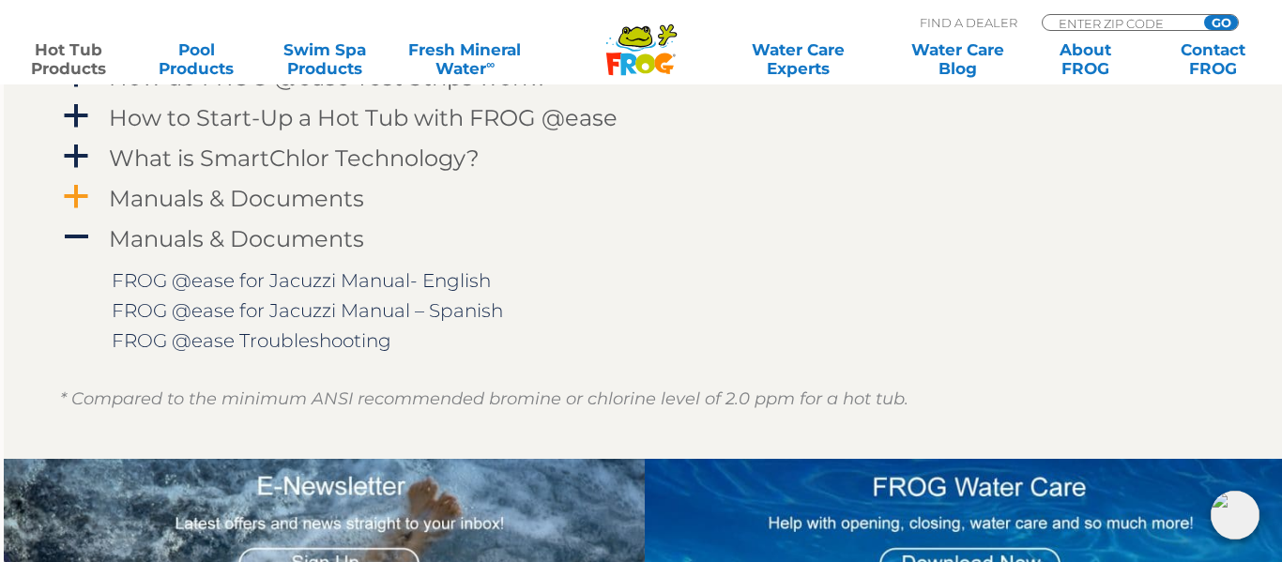
scroll to position [2015, 4]
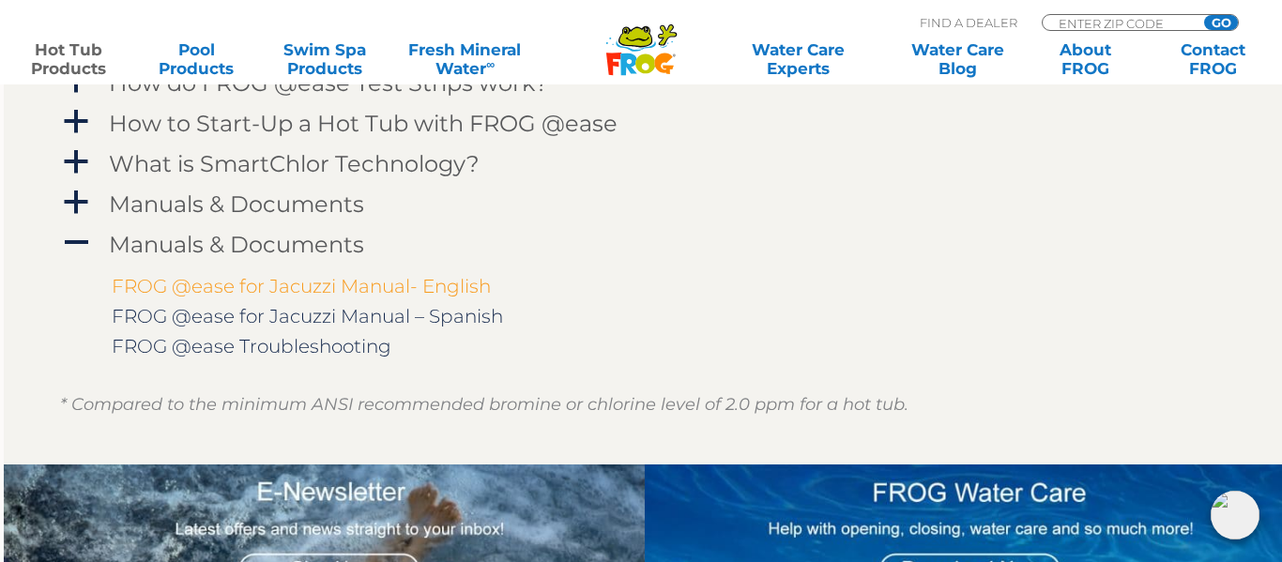
click at [295, 284] on link "FROG @ease for Jacuzzi Manual- English" at bounding box center [301, 286] width 379 height 23
